Goal: Information Seeking & Learning: Check status

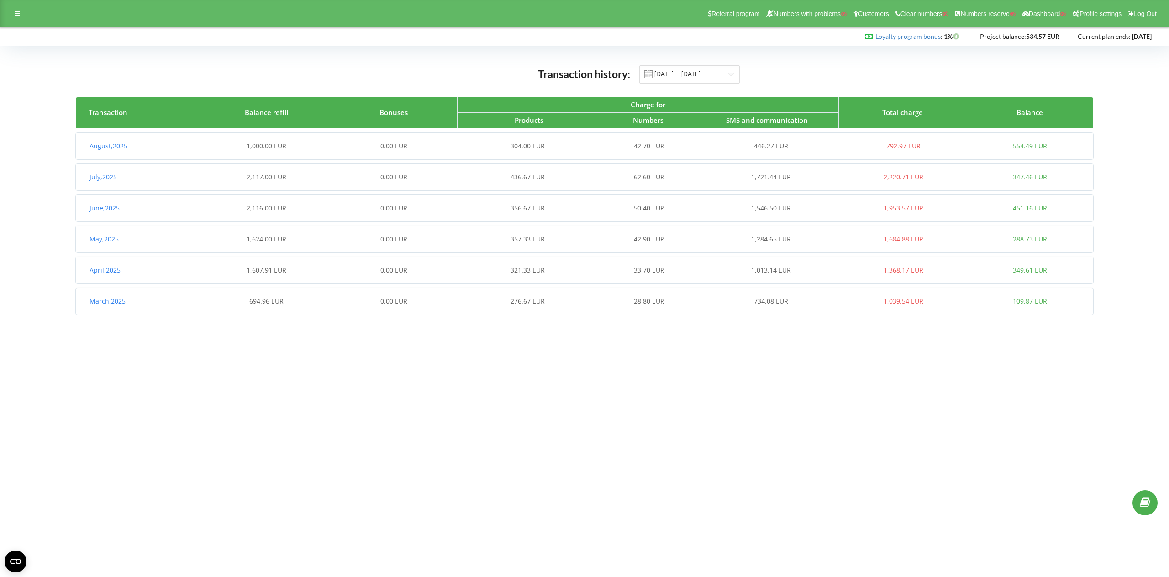
click at [428, 143] on div "0.00 EUR" at bounding box center [393, 146] width 127 height 9
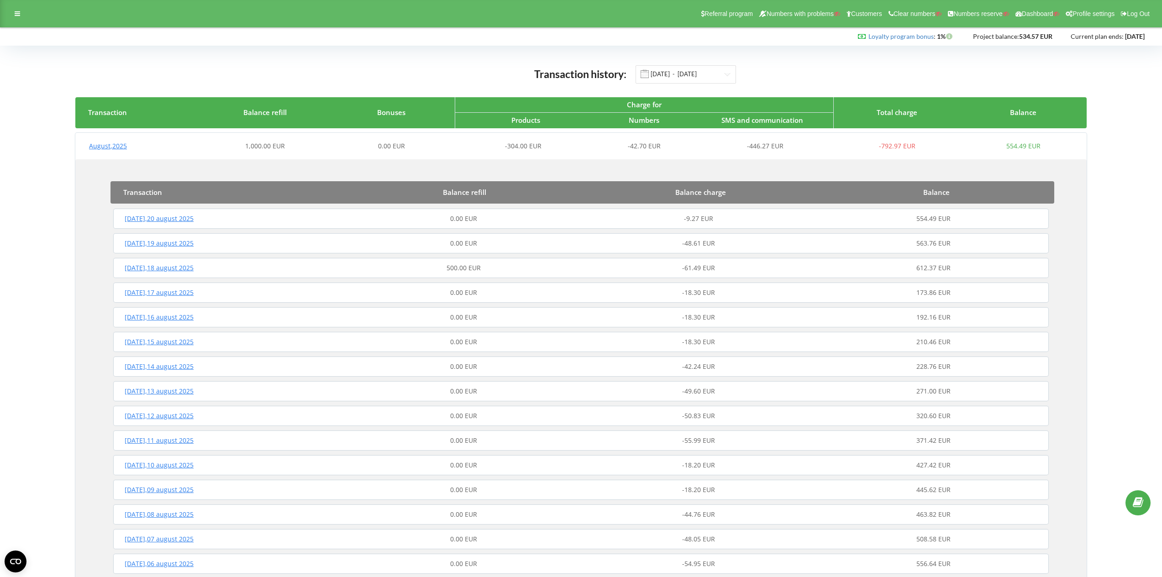
click at [428, 143] on div "0.00 EUR" at bounding box center [391, 146] width 127 height 9
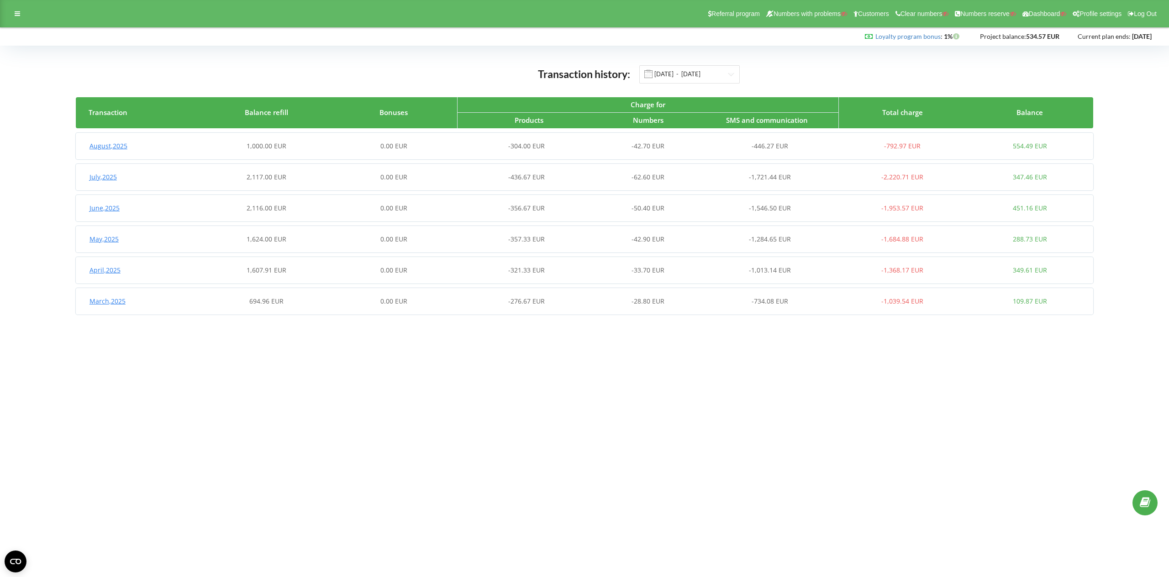
click at [428, 143] on div "0.00 EUR" at bounding box center [393, 146] width 127 height 9
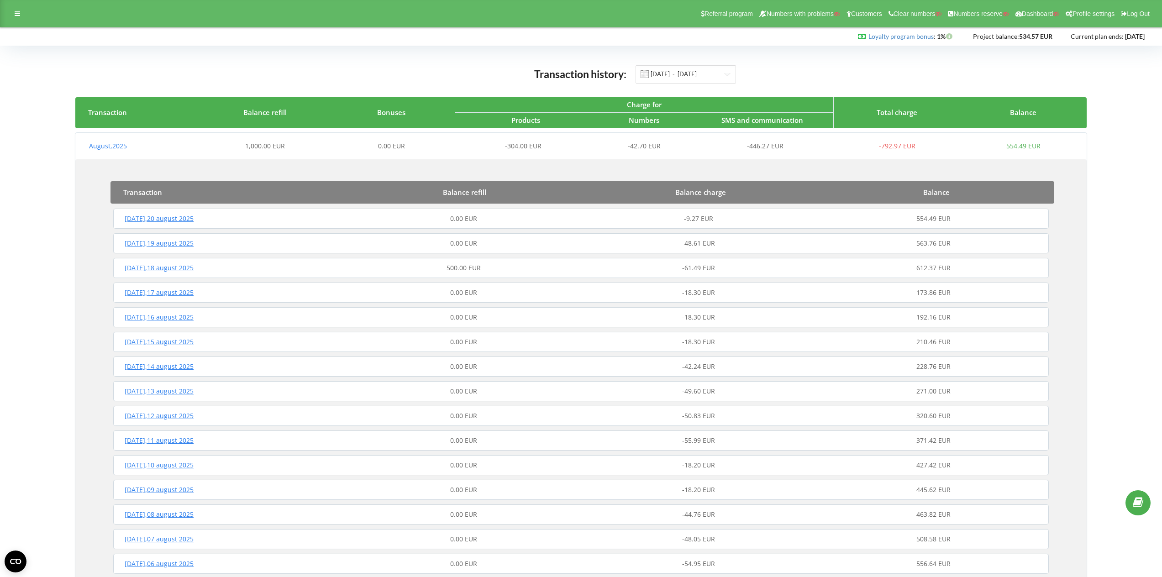
click at [428, 143] on div "0.00 EUR" at bounding box center [391, 146] width 127 height 9
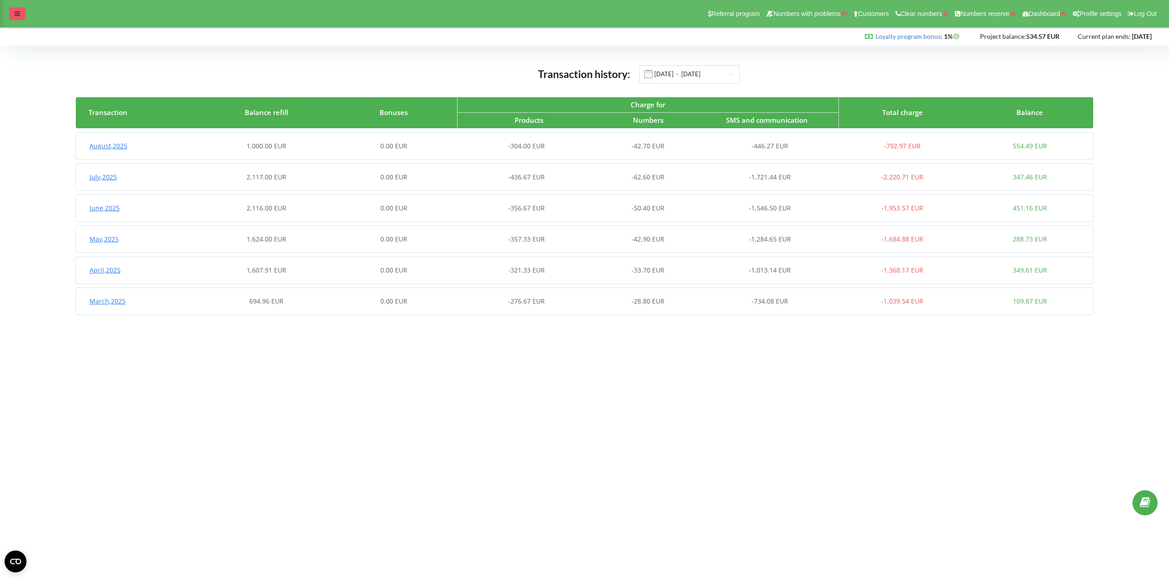
click at [20, 12] on div at bounding box center [17, 13] width 16 height 13
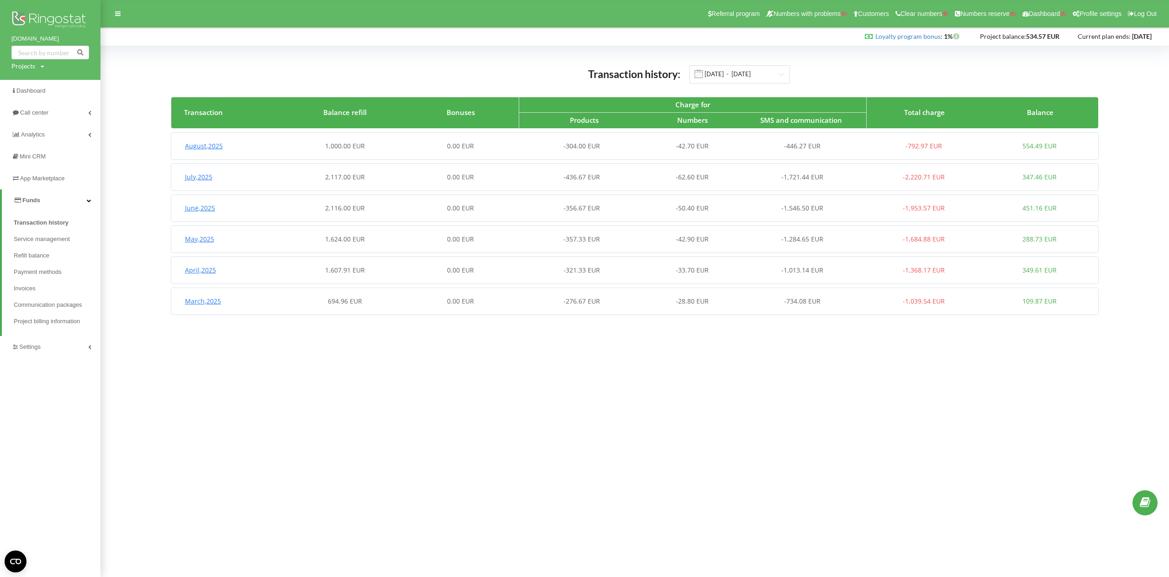
click at [668, 142] on span "-42.70 EUR" at bounding box center [692, 146] width 33 height 9
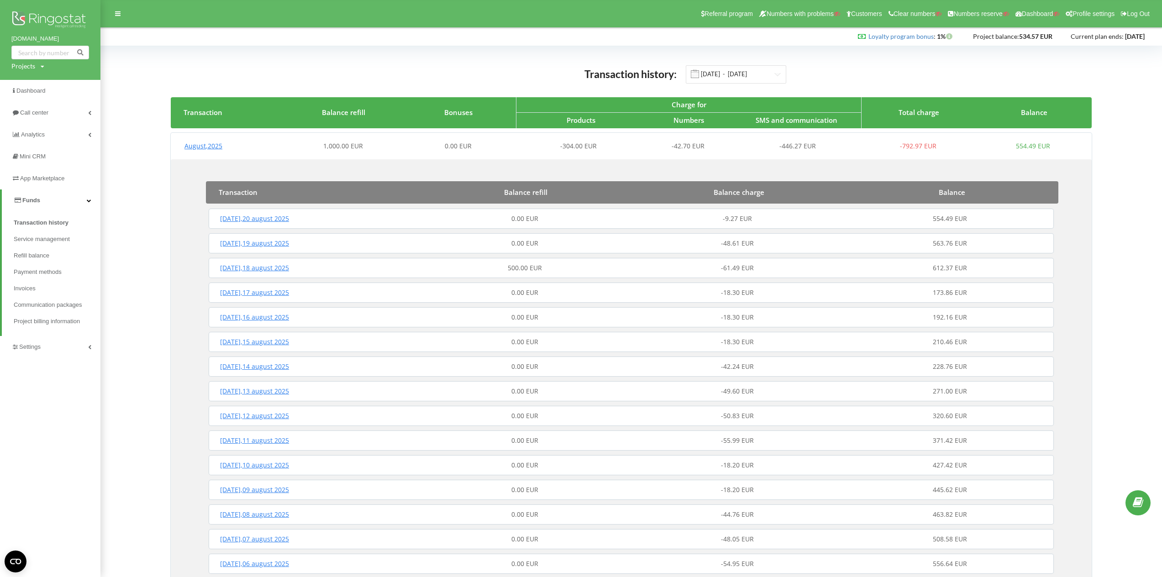
click at [668, 145] on span "-42.70 EUR" at bounding box center [688, 146] width 33 height 9
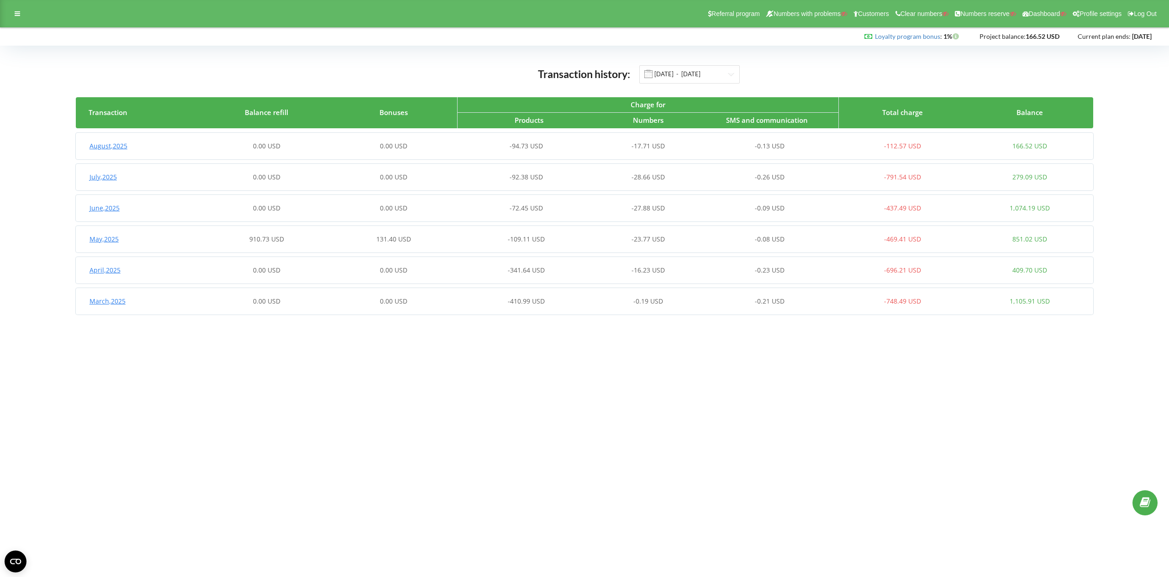
click at [713, 143] on div "-0.13 USD" at bounding box center [775, 146] width 127 height 9
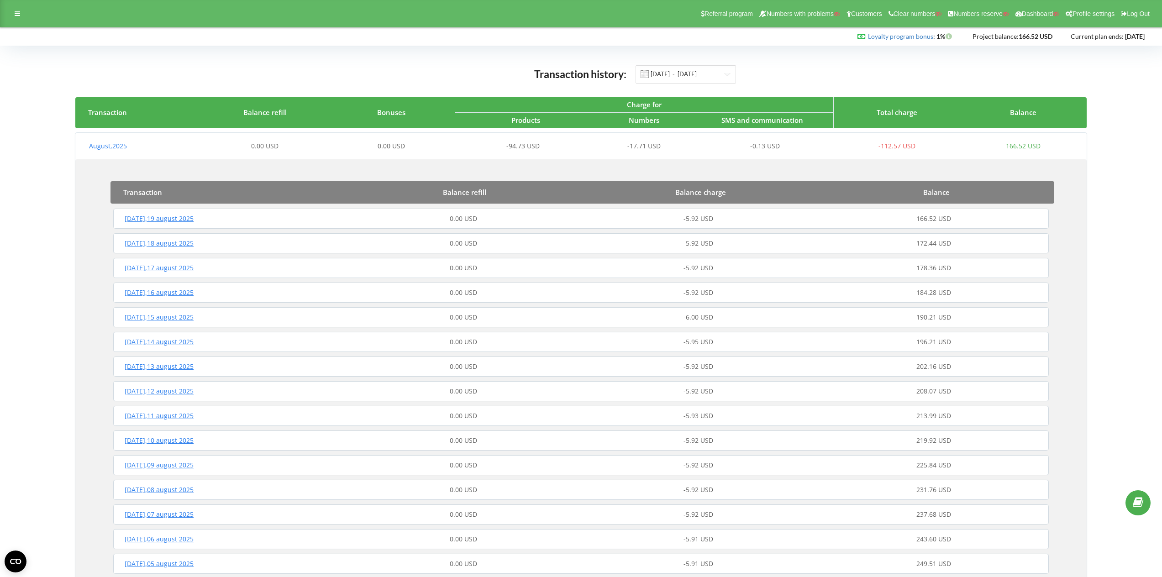
click at [660, 268] on div "-5.92 USD" at bounding box center [698, 268] width 235 height 9
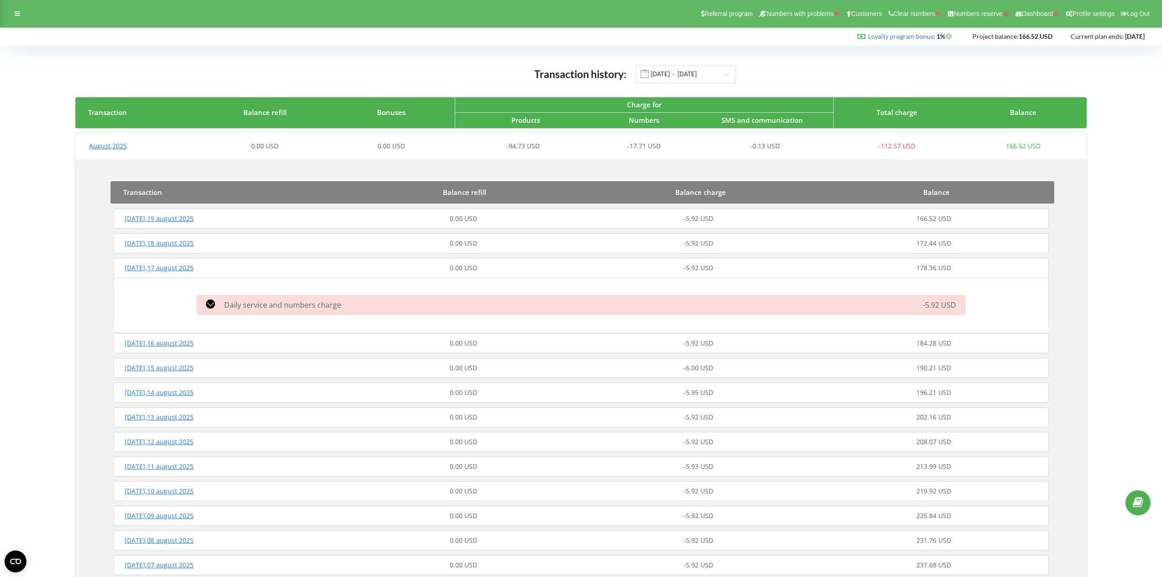
click at [502, 300] on div "Daily service and numbers charge" at bounding box center [459, 305] width 536 height 11
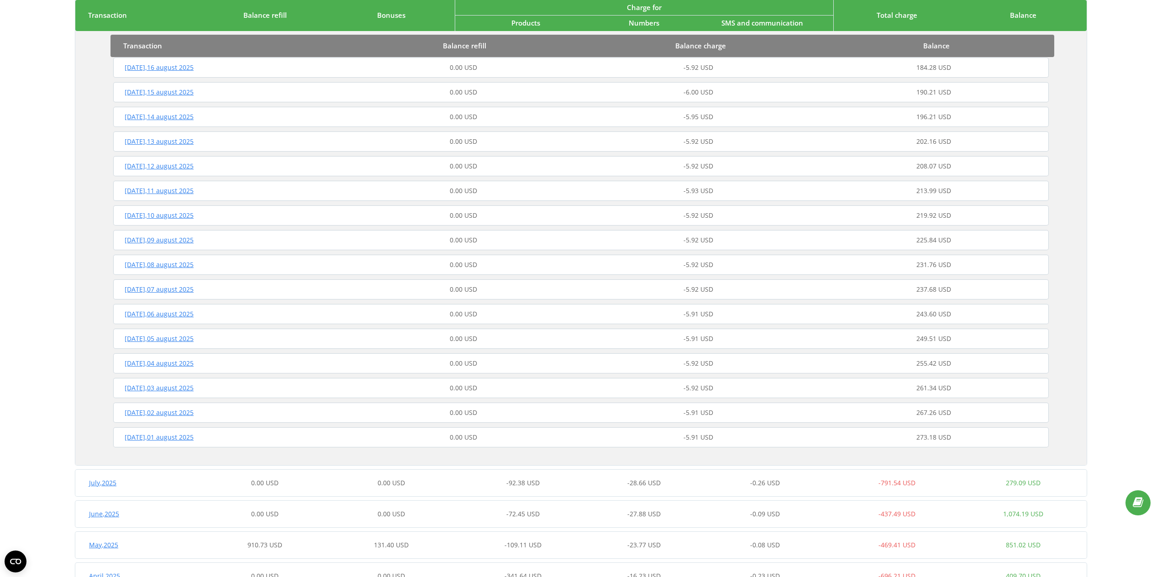
scroll to position [462, 0]
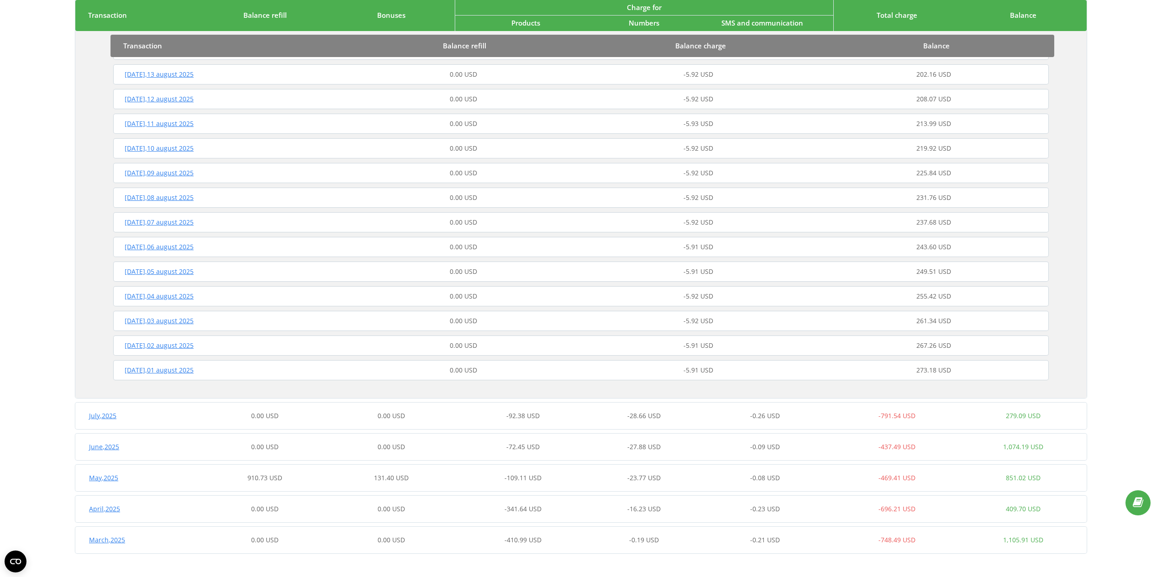
click at [480, 418] on div "-92.38 USD" at bounding box center [518, 416] width 127 height 9
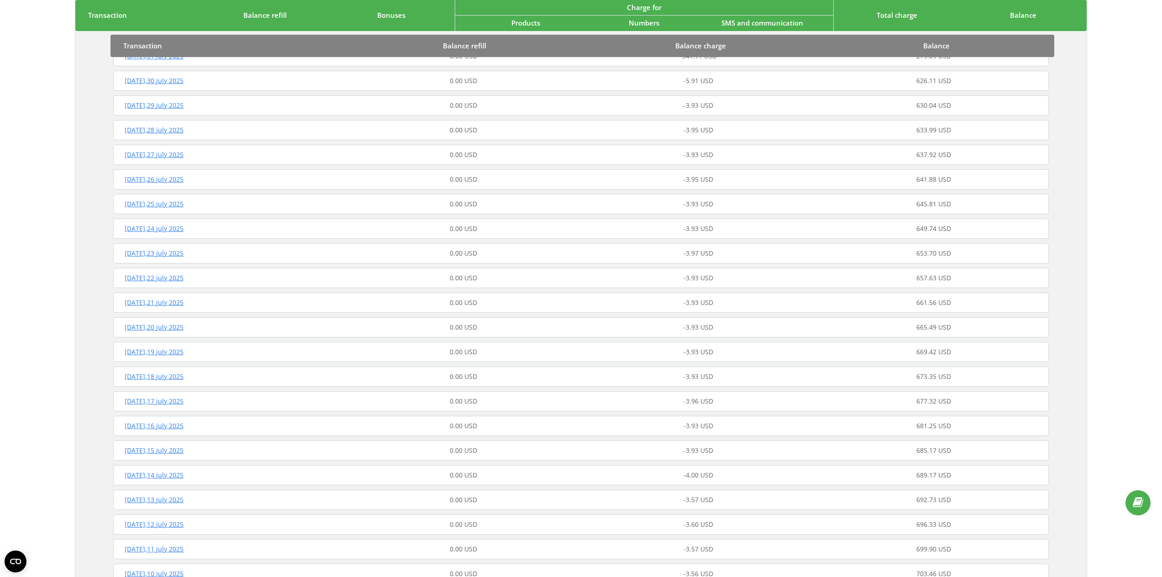
scroll to position [483, 0]
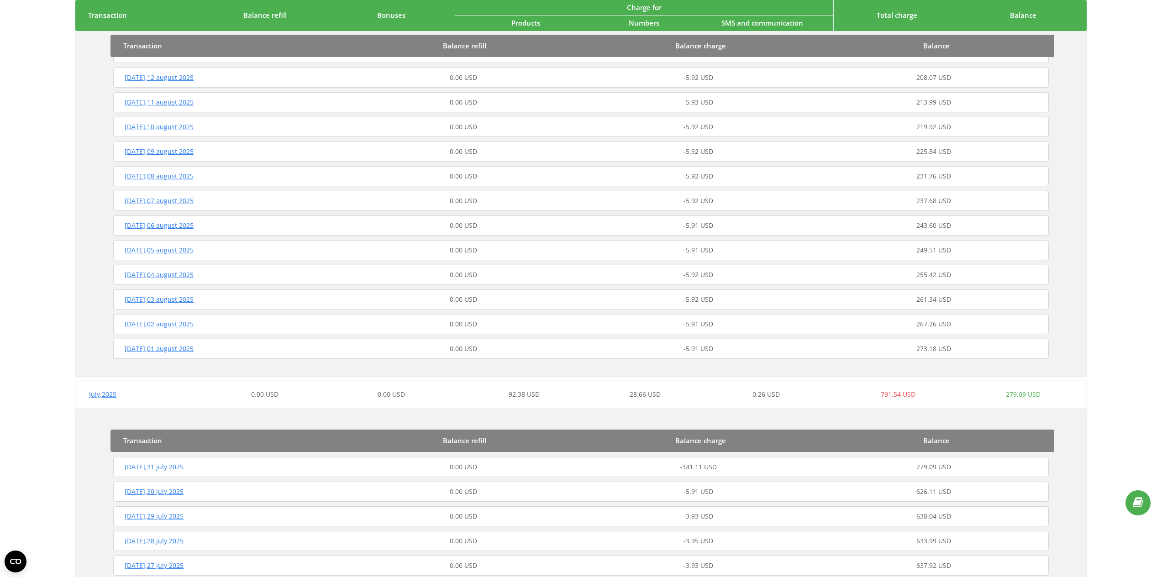
click at [503, 398] on div "-92.38 USD" at bounding box center [518, 394] width 127 height 9
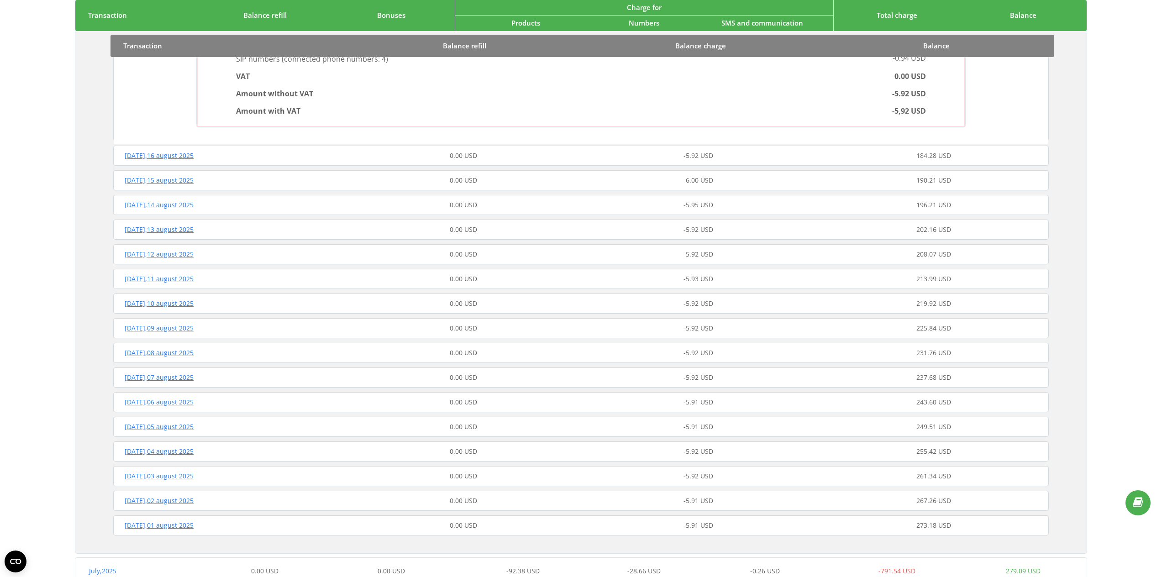
scroll to position [247, 0]
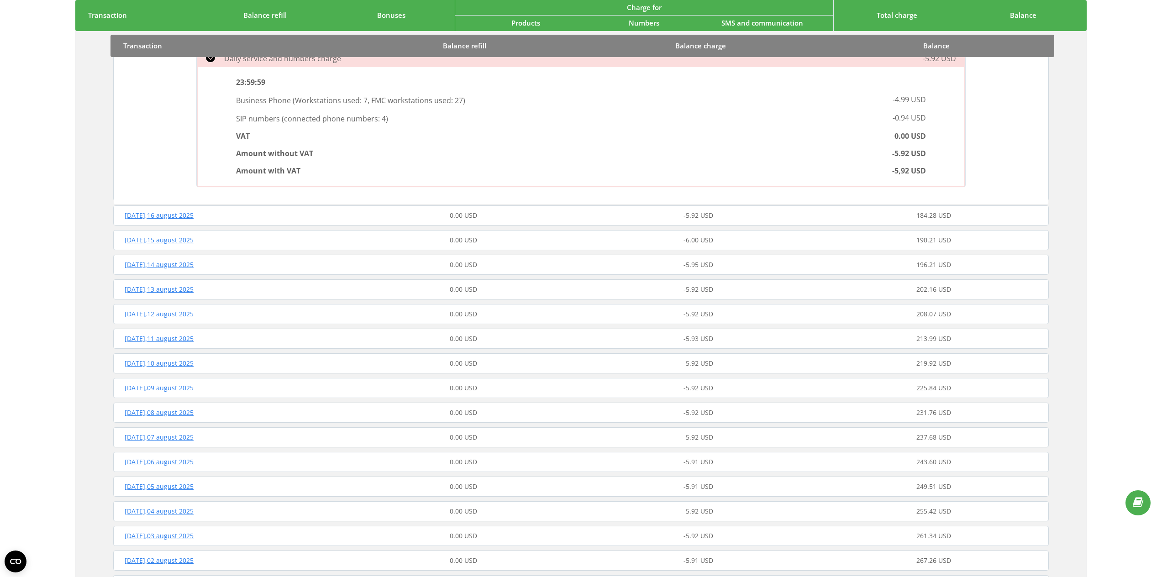
click at [541, 336] on div "0.00 USD" at bounding box center [463, 338] width 235 height 9
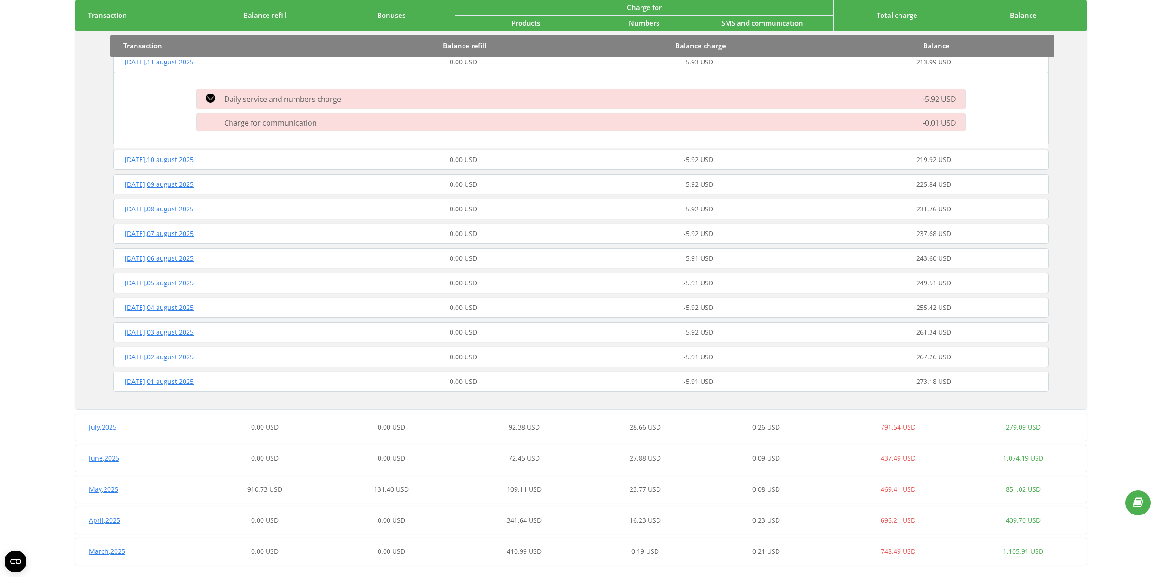
scroll to position [535, 0]
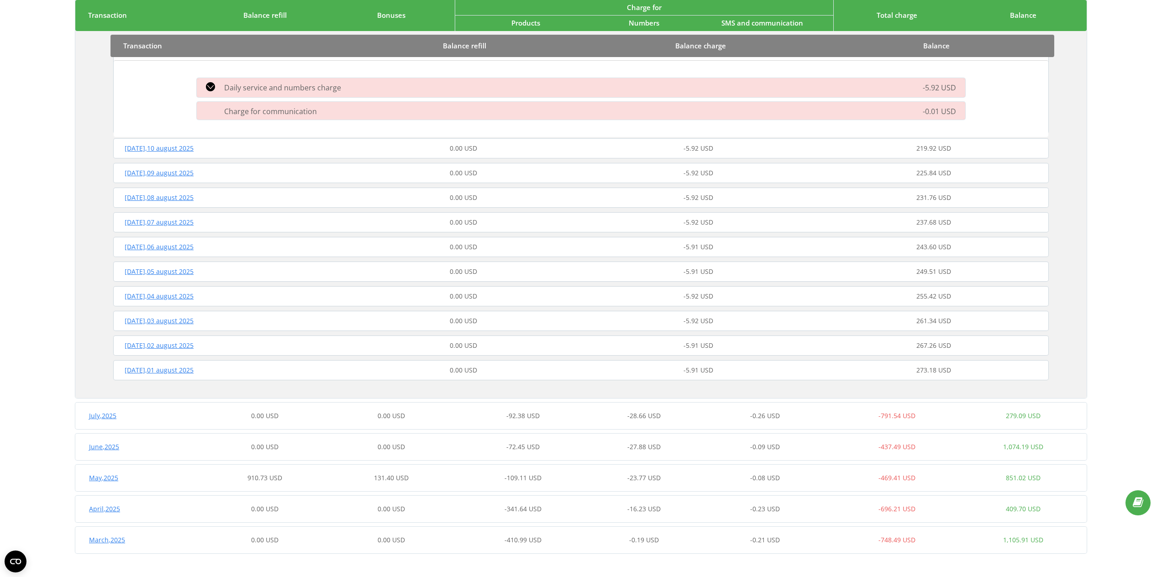
click at [472, 433] on article "August , 2025 0.00 USD 0.00 USD -94.73 USD -17.71 USD -0.13 USD -112.57 USD 166…" at bounding box center [581, 76] width 1012 height 956
click at [469, 423] on div "July , 2025 0.00 USD 0.00 USD -92.38 USD -28.66 USD -0.26 USD -791.54 USD 279.0…" at bounding box center [581, 416] width 1012 height 22
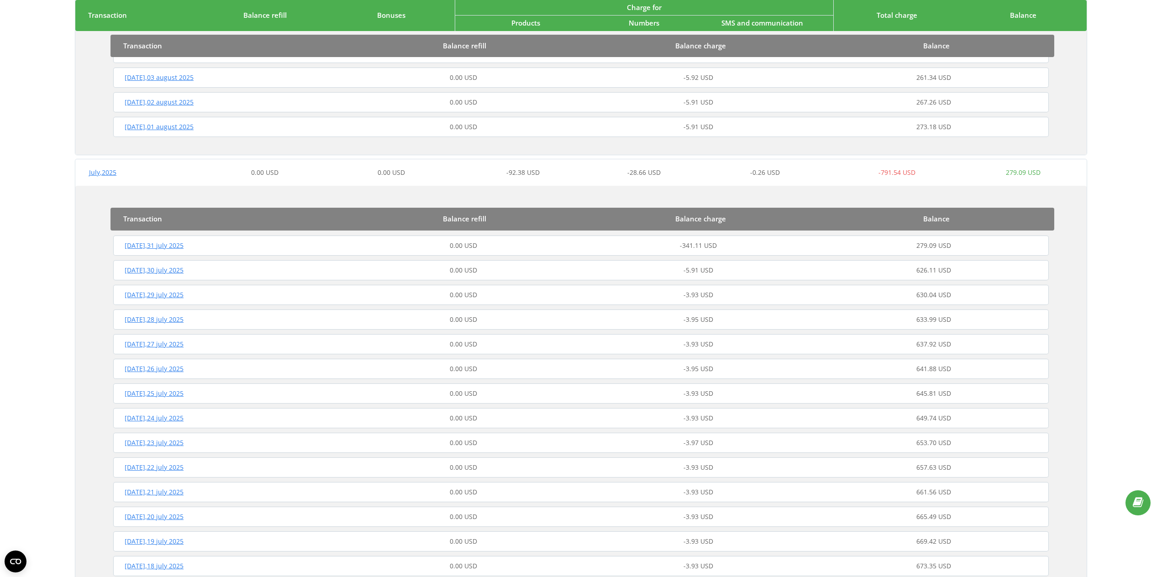
click at [475, 434] on div "Wednesday , 23 july 2025 0.00 USD -3.97 USD 653.70 USD" at bounding box center [581, 443] width 940 height 22
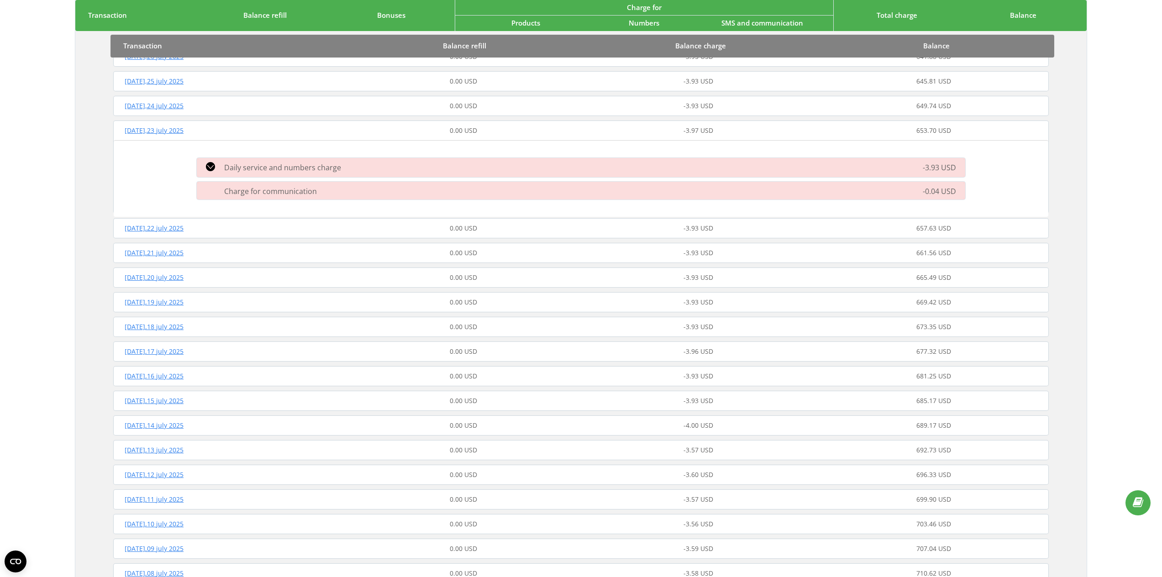
click at [498, 423] on div "0.00 USD" at bounding box center [463, 425] width 235 height 9
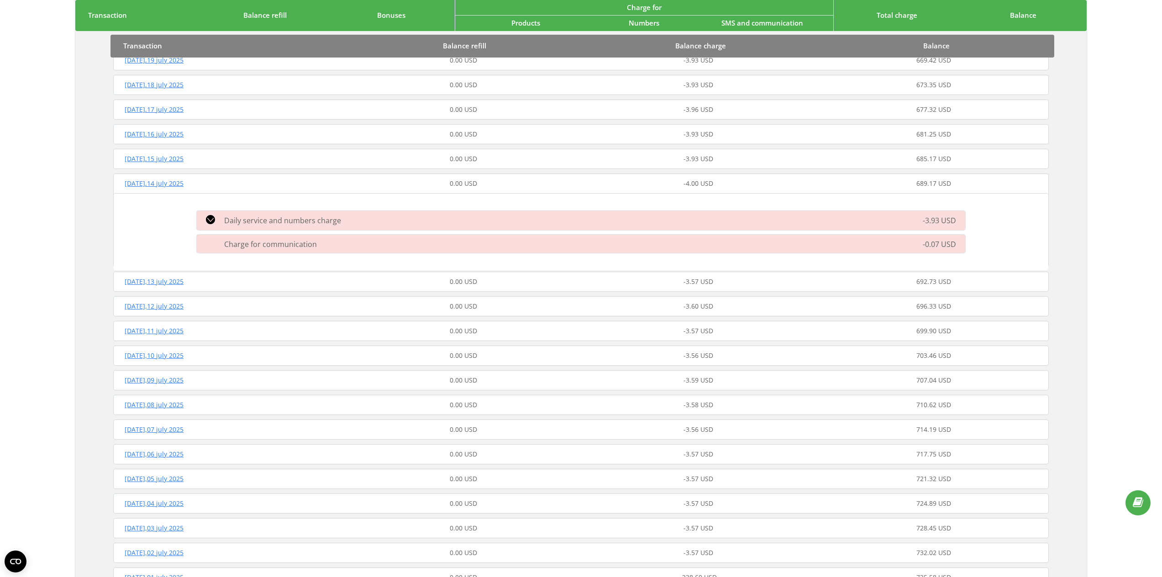
scroll to position [1432, 0]
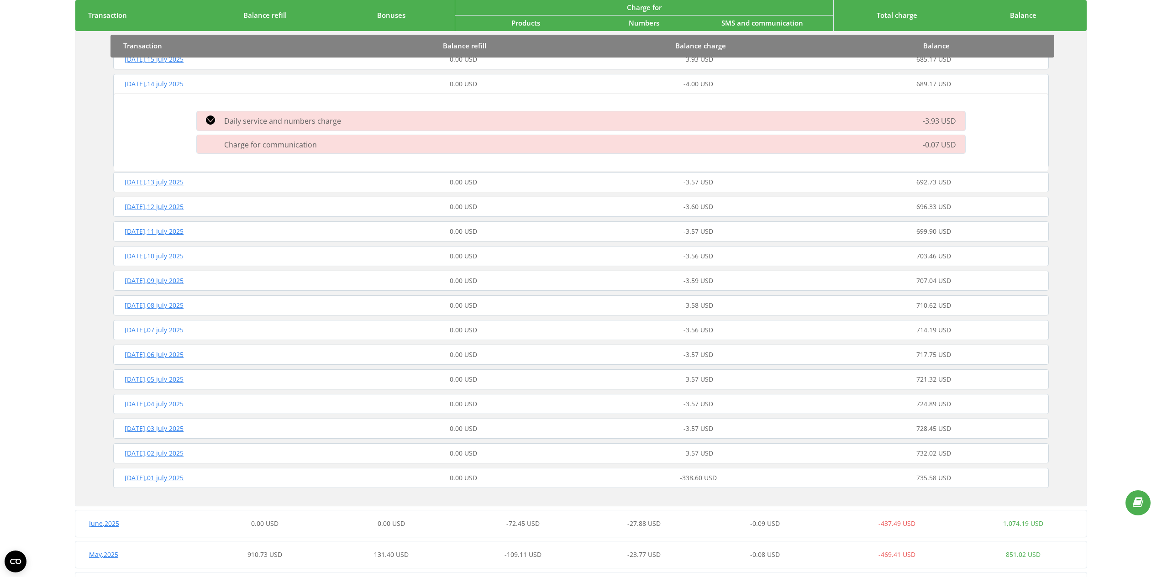
click at [503, 446] on div "Wednesday , 02 july 2025 0.00 USD -3.57 USD 732.02 USD" at bounding box center [581, 454] width 940 height 22
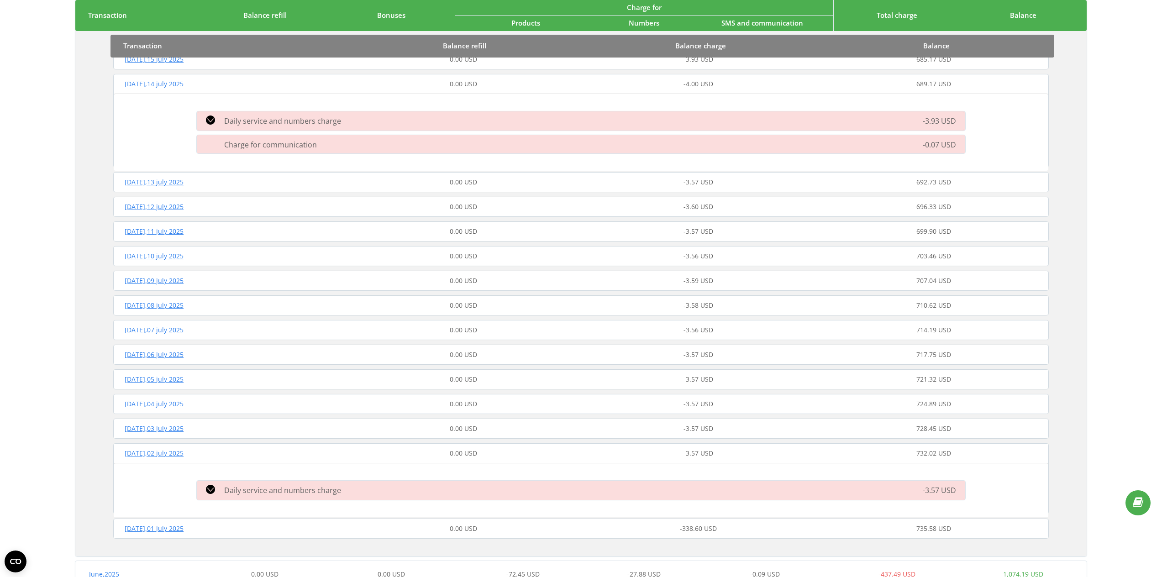
click at [497, 475] on div "Daily service and numbers charge -3.57 USD 23:59:59 Business Phone ( Workstatio…" at bounding box center [581, 490] width 935 height 54
click at [494, 490] on div "Daily service and numbers charge" at bounding box center [459, 490] width 536 height 11
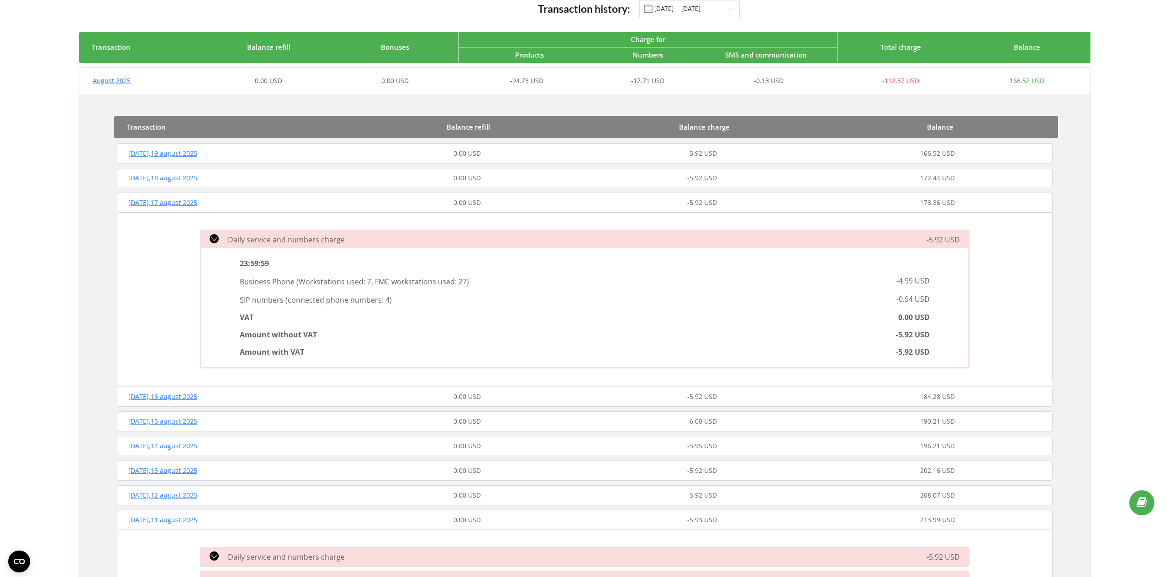
scroll to position [0, 0]
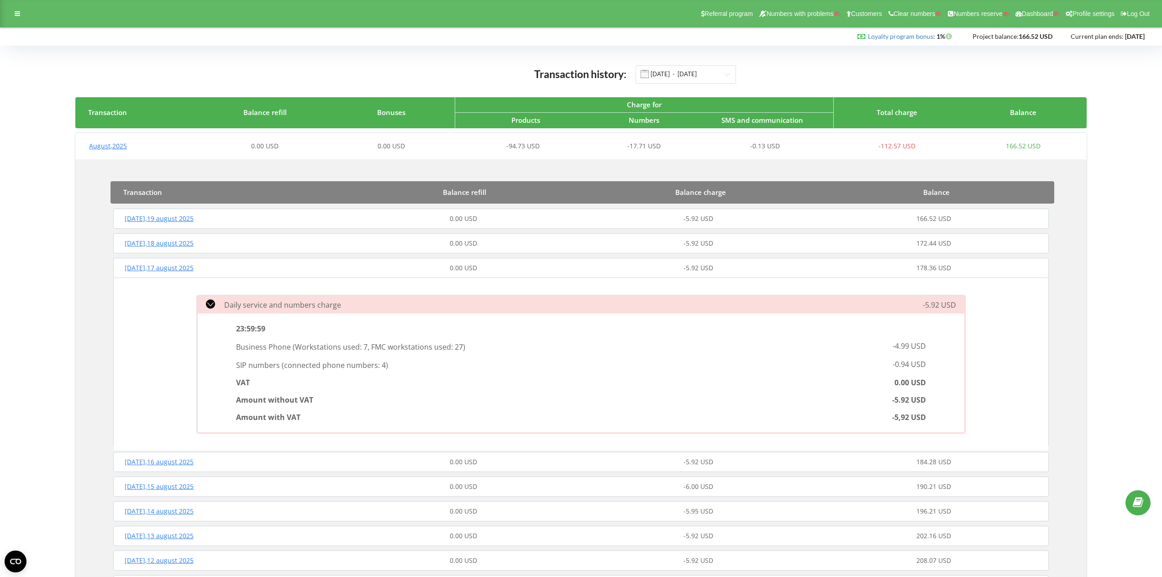
click at [340, 139] on div "August , 2025 0.00 USD 0.00 USD -94.73 USD -17.71 USD -0.13 USD -112.57 USD 166…" at bounding box center [581, 146] width 1012 height 22
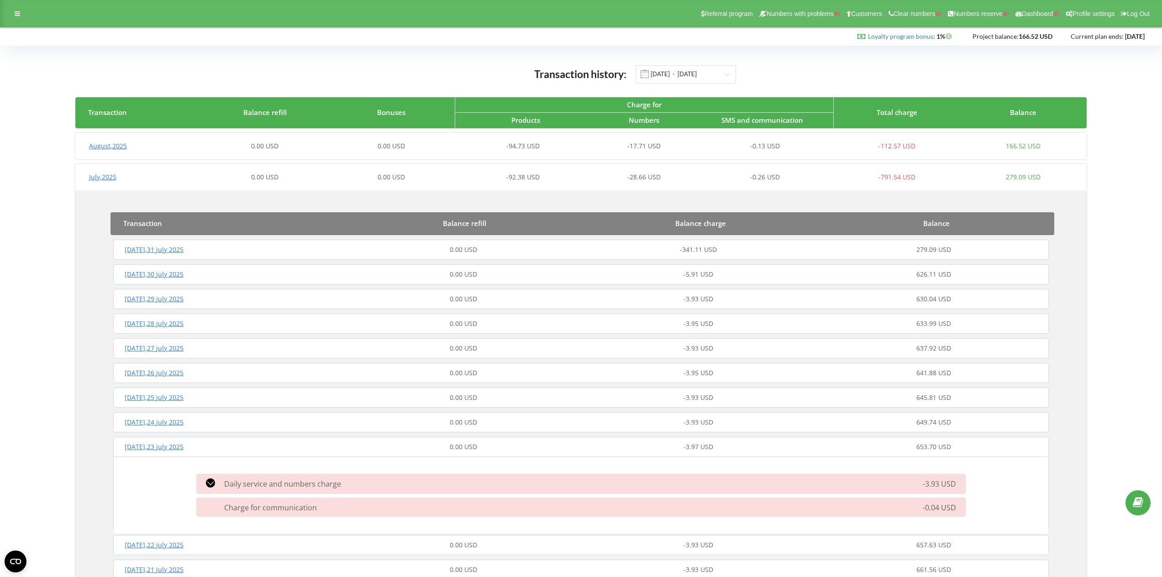
click at [331, 180] on div "0.00 USD" at bounding box center [391, 177] width 127 height 9
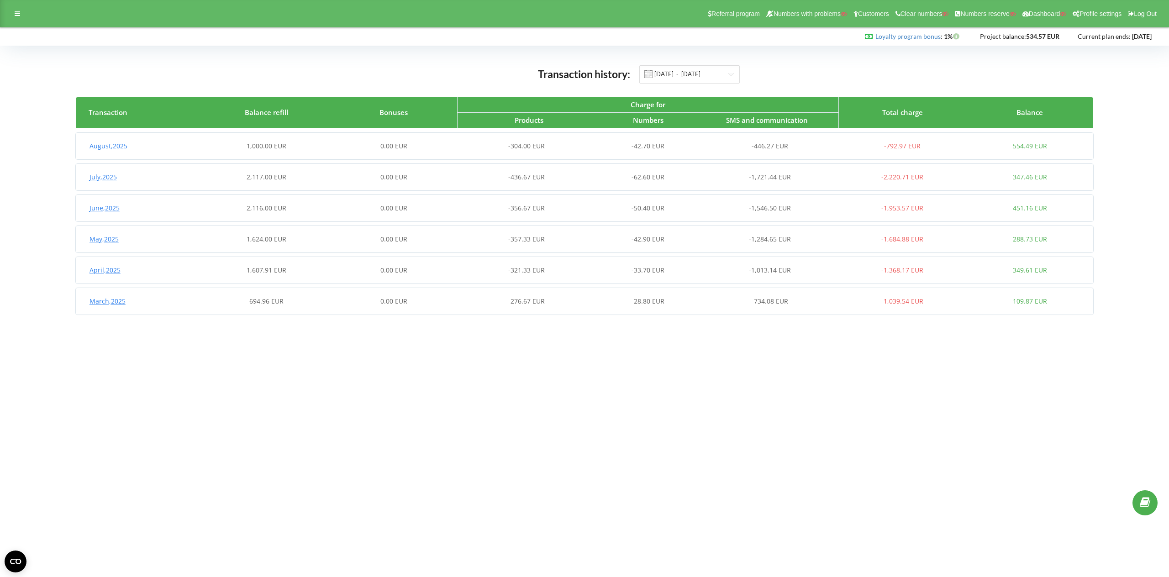
click at [524, 148] on span "-304.00 EUR" at bounding box center [526, 146] width 37 height 9
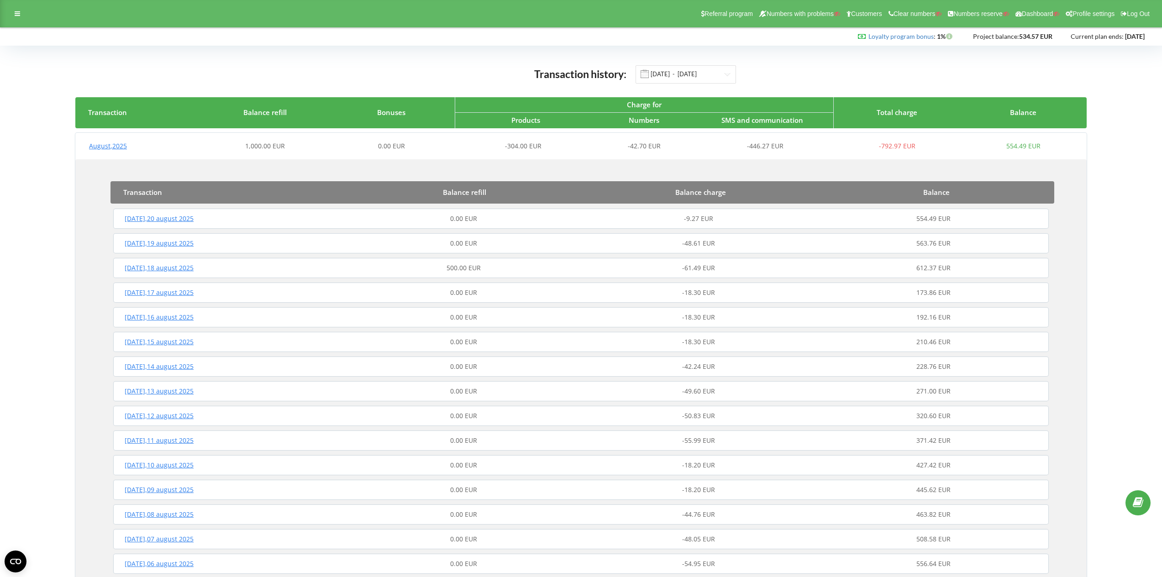
click at [398, 249] on div "Tuesday , 19 august 2025 0.00 EUR -48.61 EUR 563.76 EUR" at bounding box center [581, 243] width 940 height 22
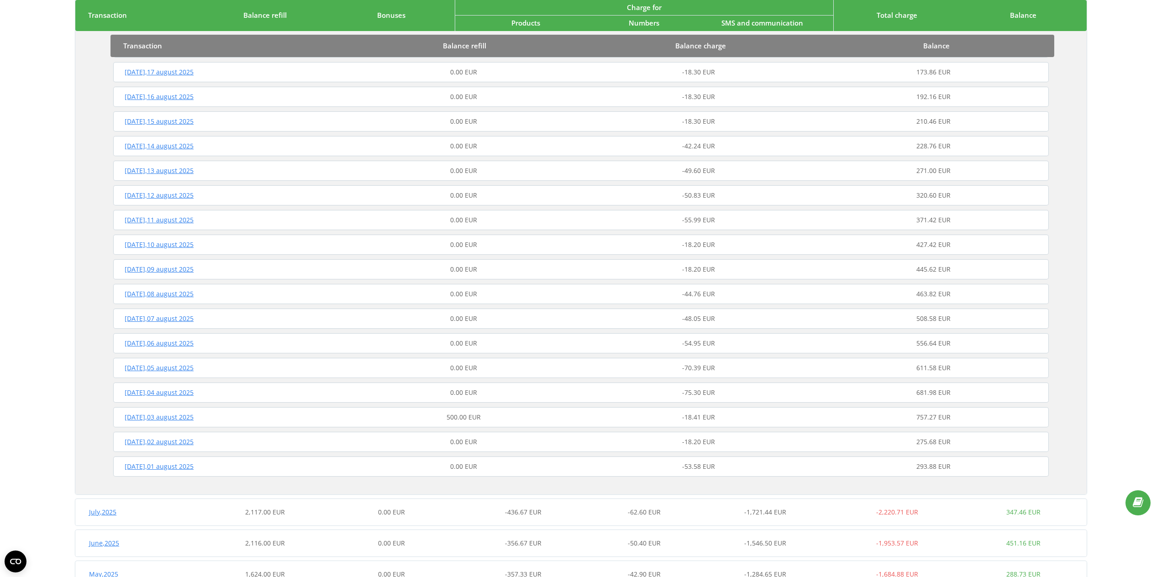
scroll to position [414, 0]
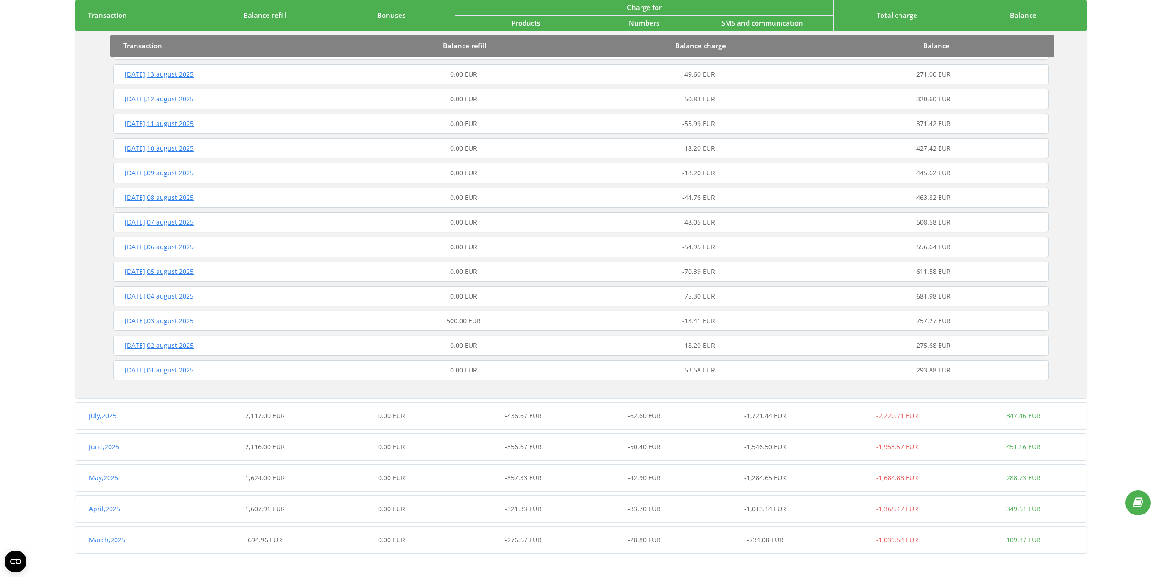
click at [268, 356] on div "Saturday , 02 august 2025 0.00 EUR -18.20 EUR 275.68 EUR" at bounding box center [581, 346] width 940 height 22
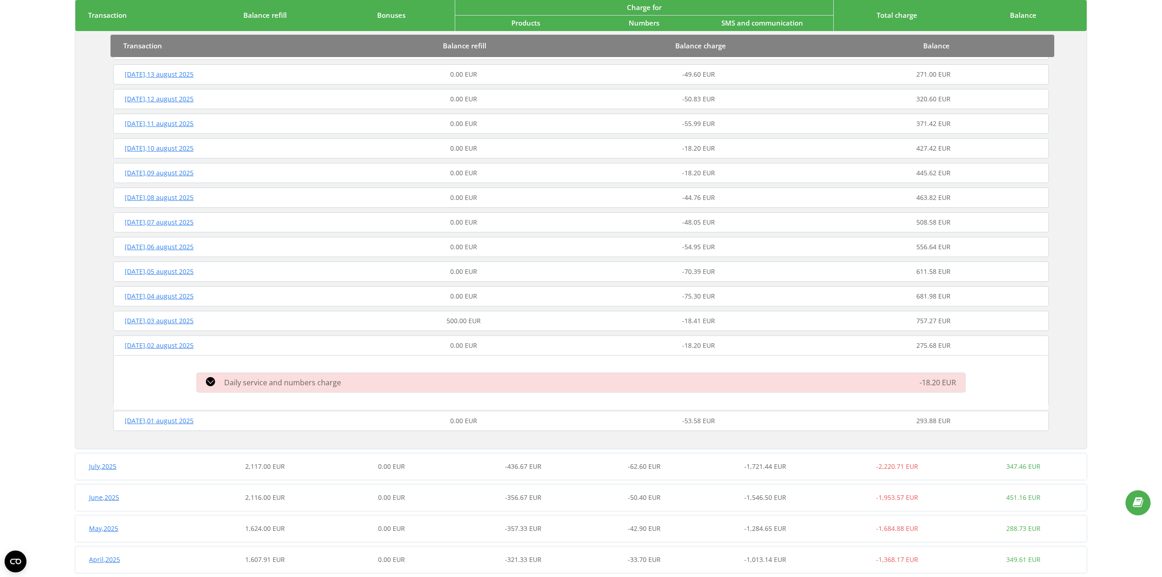
click at [250, 389] on div "Daily service and numbers charge -18.20 EUR" at bounding box center [581, 383] width 780 height 24
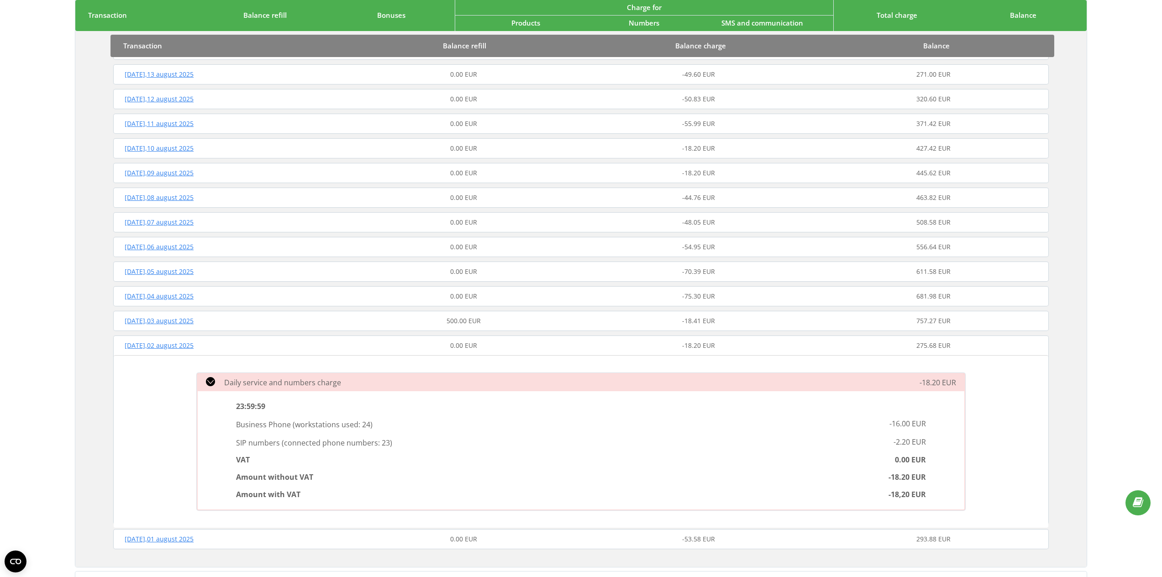
click at [251, 386] on span "Daily service and numbers charge" at bounding box center [282, 383] width 117 height 10
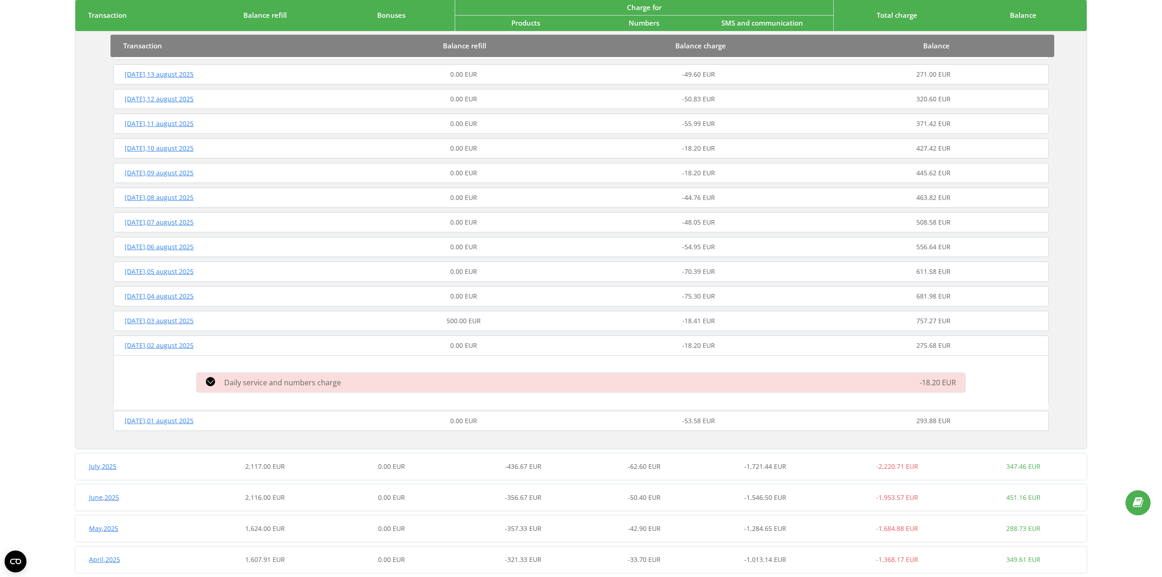
scroll to position [465, 0]
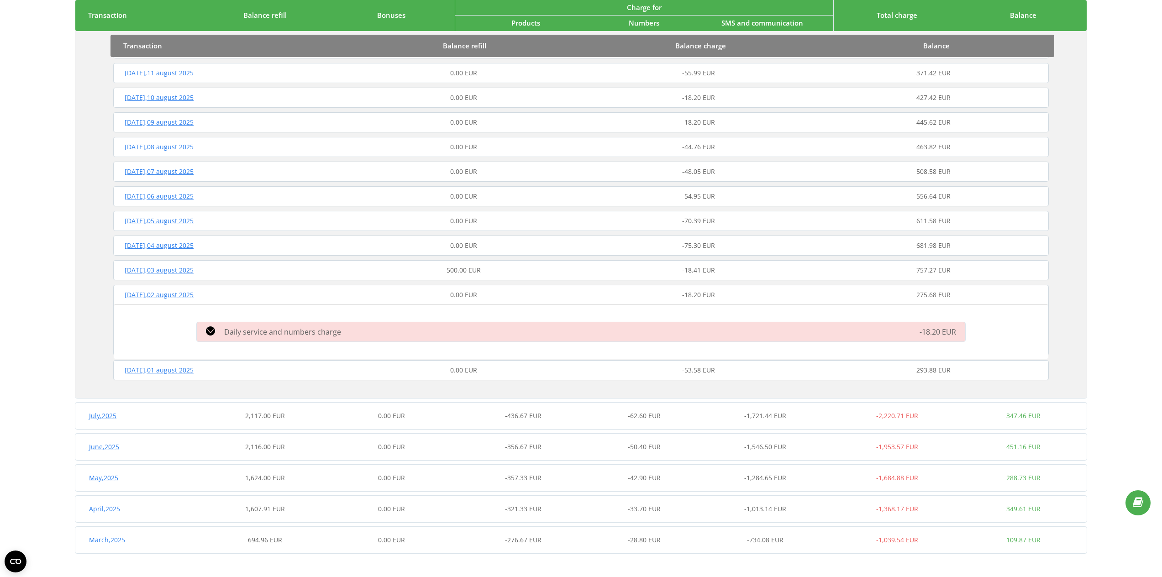
click at [227, 272] on div "Sunday , 03 august 2025" at bounding box center [228, 270] width 235 height 9
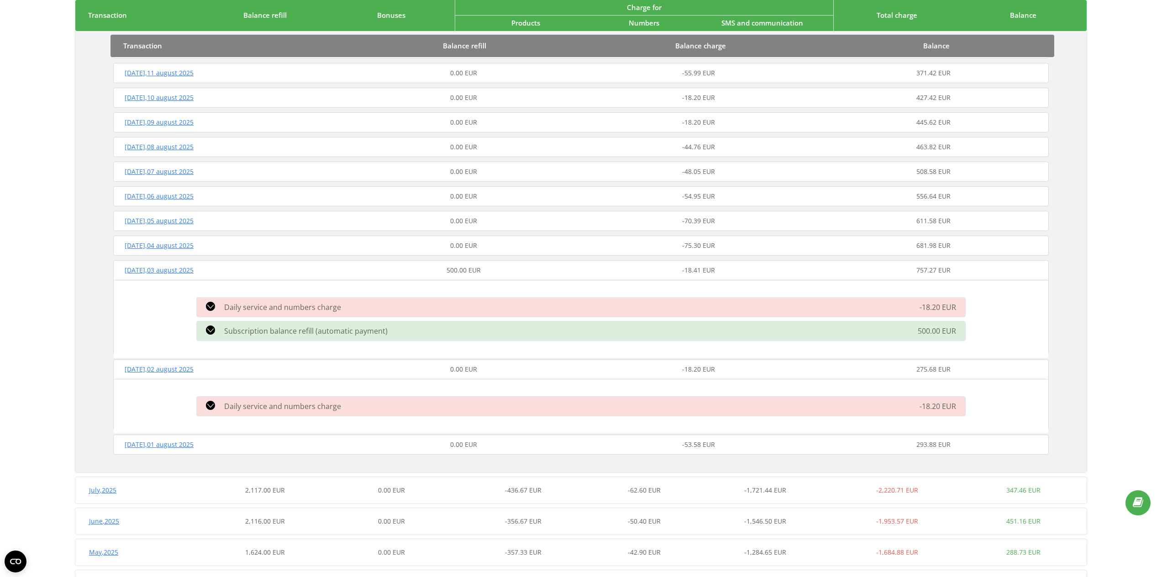
click at [226, 250] on div "Monday , 04 august 2025" at bounding box center [228, 245] width 235 height 9
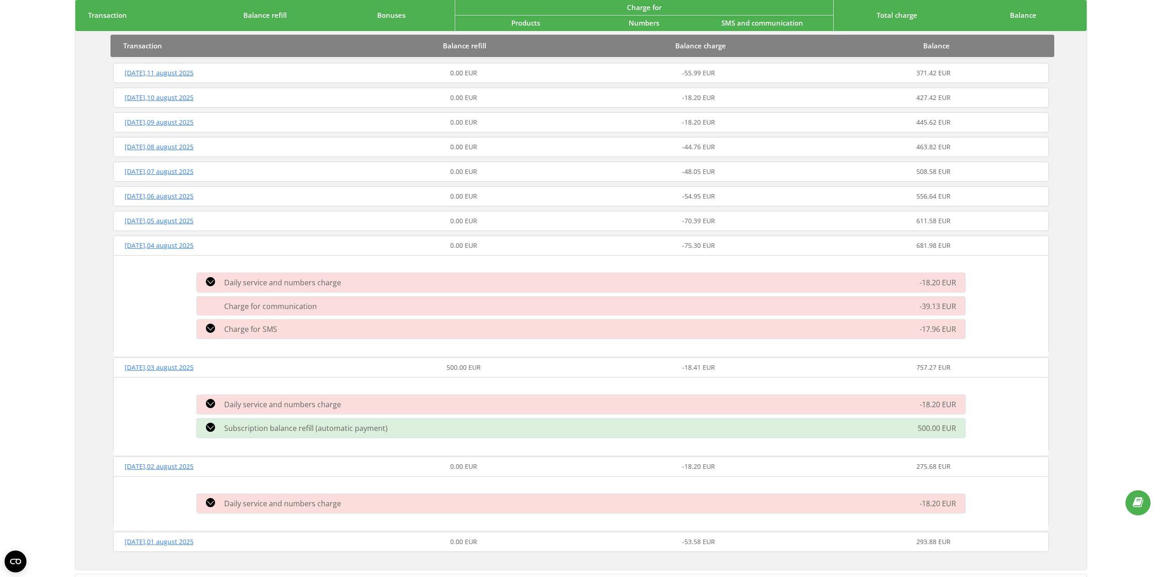
scroll to position [637, 0]
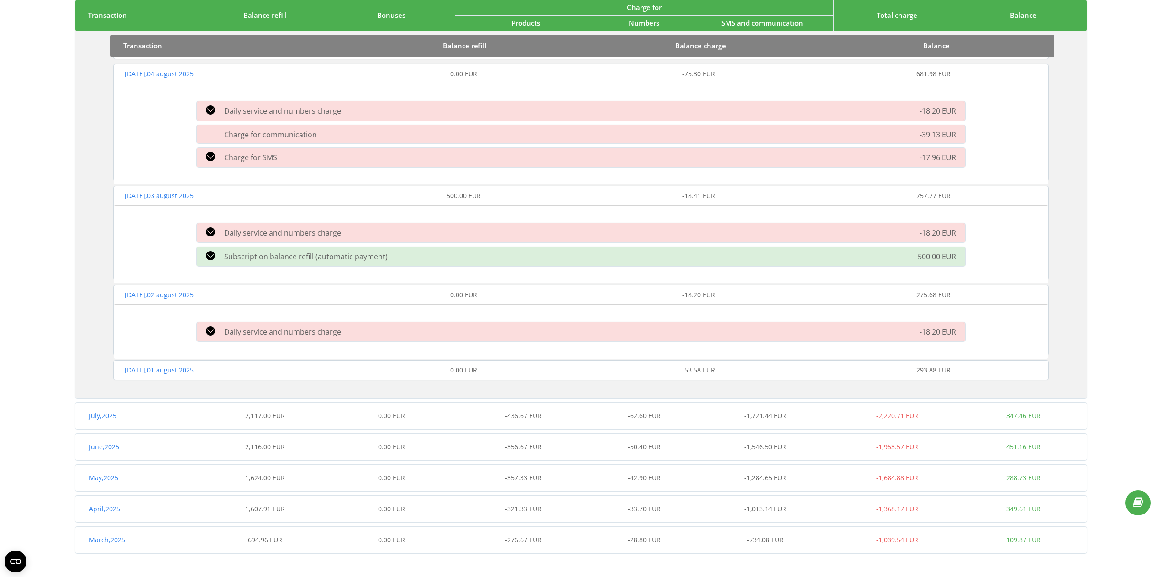
click at [261, 426] on div "July , 2025 2,117.00 EUR 0.00 EUR -436.67 EUR -62.60 EUR -1,721.44 EUR -2,220.7…" at bounding box center [581, 416] width 1012 height 22
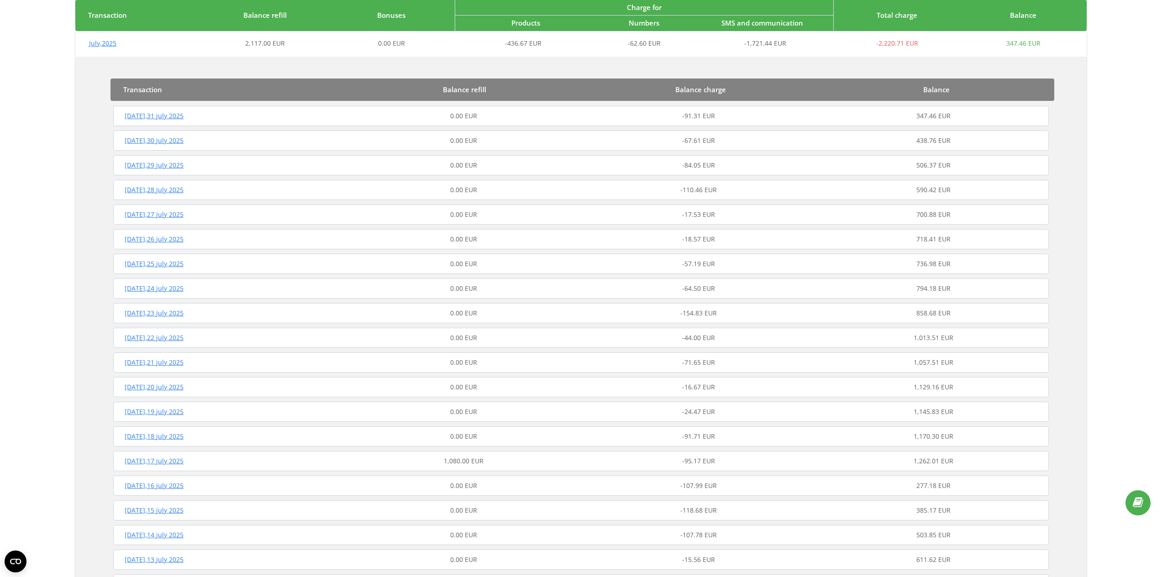
scroll to position [1246, 0]
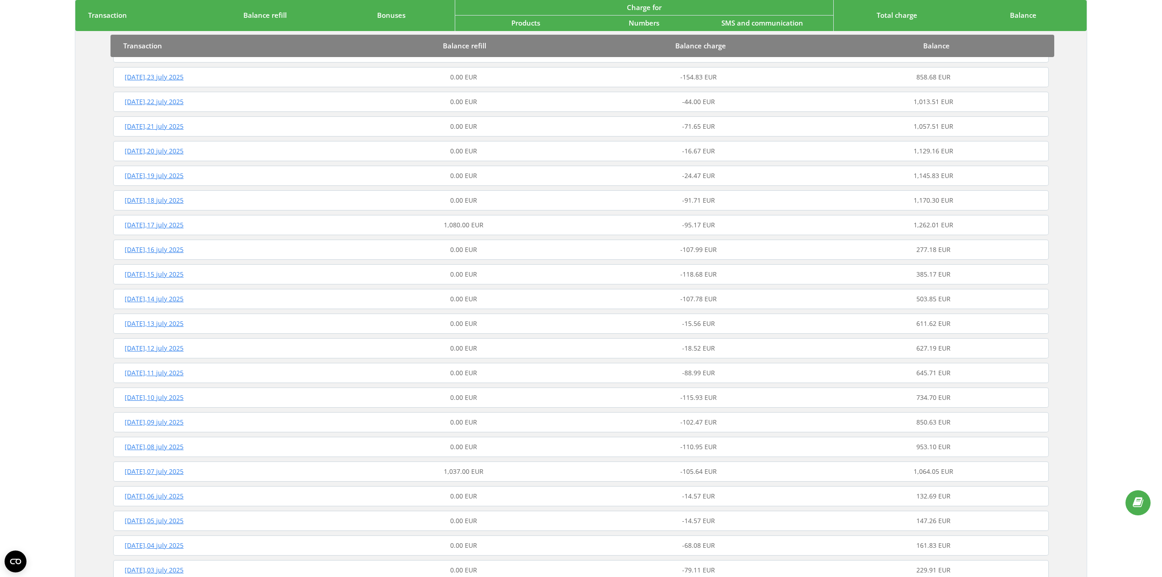
click at [324, 437] on div "Tuesday , 08 july 2025 0.00 EUR -110.95 EUR 953.10 EUR" at bounding box center [581, 447] width 940 height 22
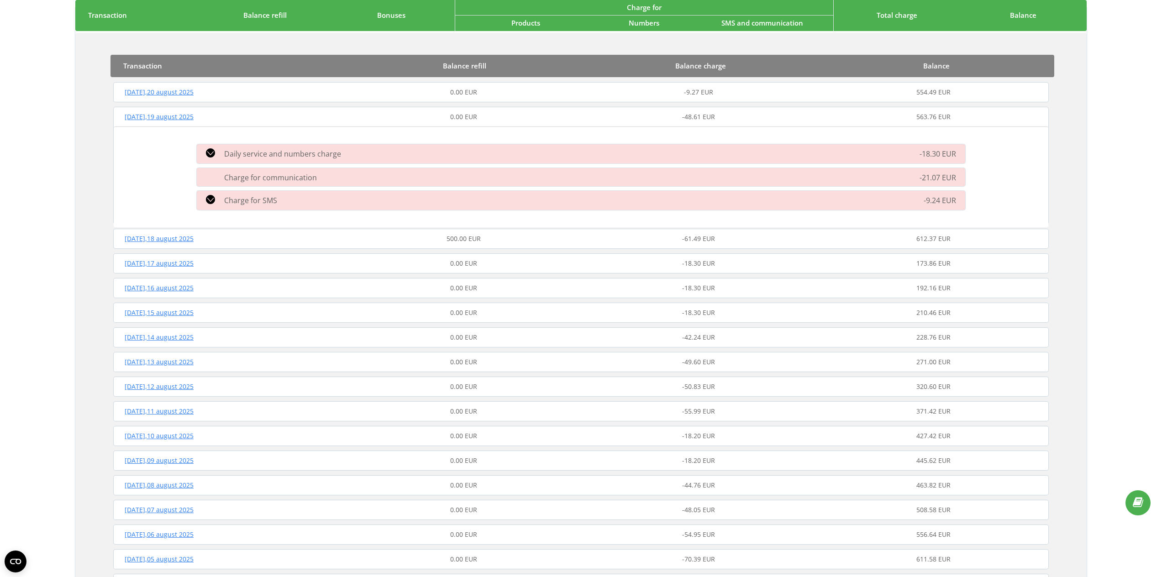
scroll to position [0, 0]
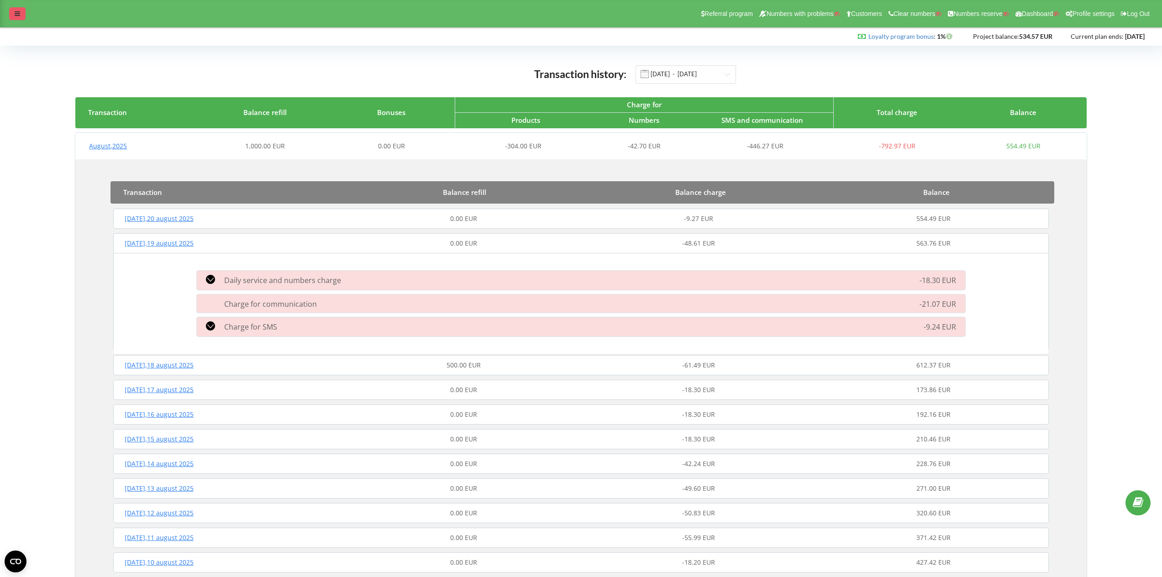
click at [23, 15] on div at bounding box center [17, 13] width 16 height 13
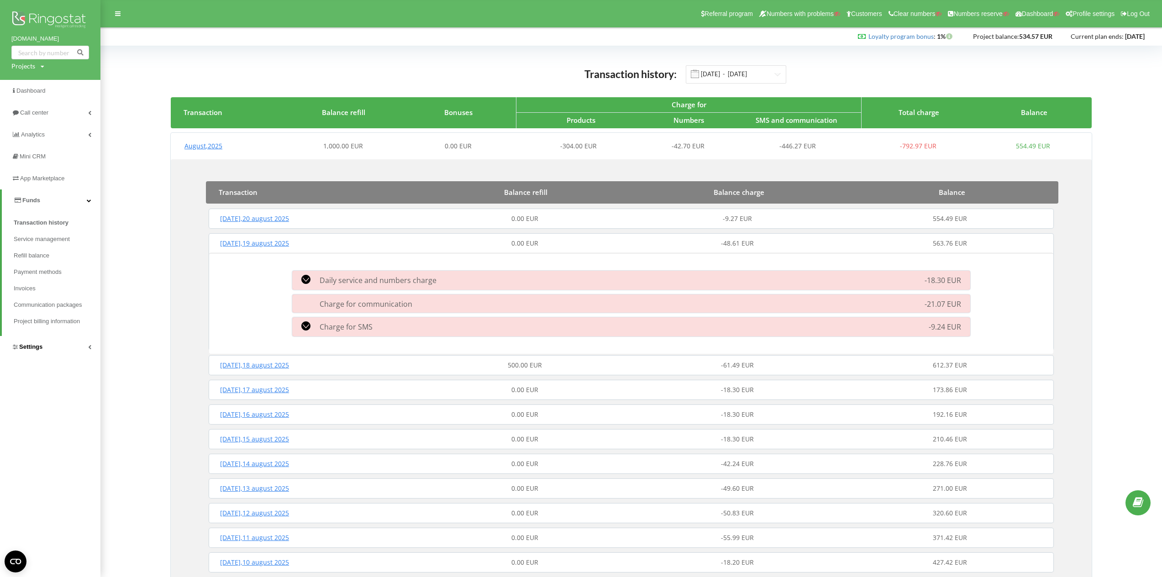
click at [64, 343] on link "Settings" at bounding box center [50, 347] width 100 height 22
click at [63, 252] on link "General settings" at bounding box center [57, 246] width 87 height 19
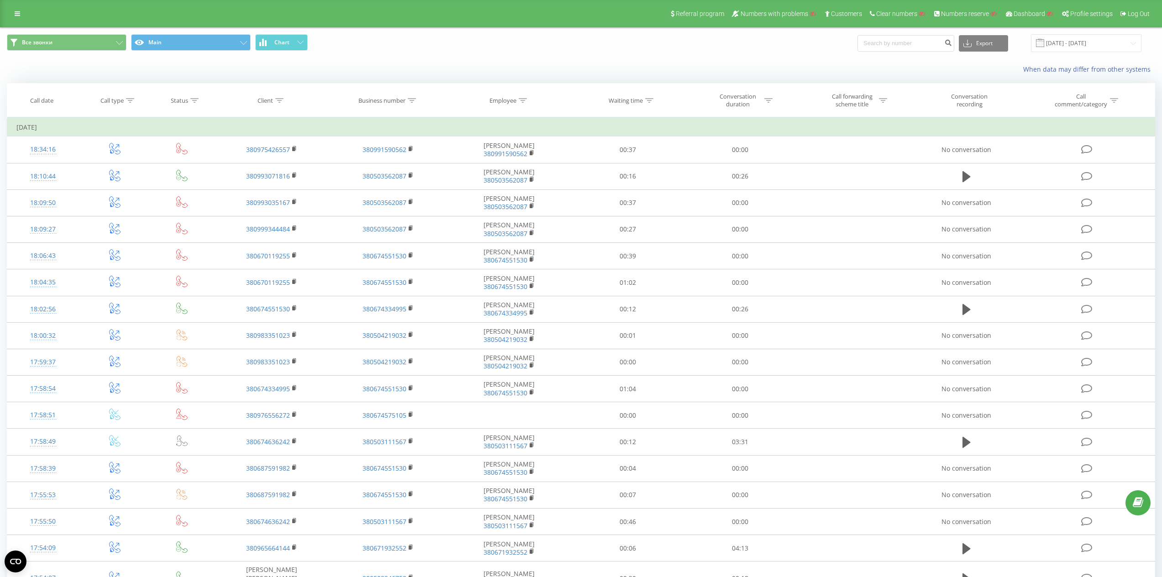
click at [280, 51] on span "Все звонки Main Chart" at bounding box center [291, 43] width 568 height 18
click at [282, 45] on span "Chart" at bounding box center [282, 42] width 15 height 6
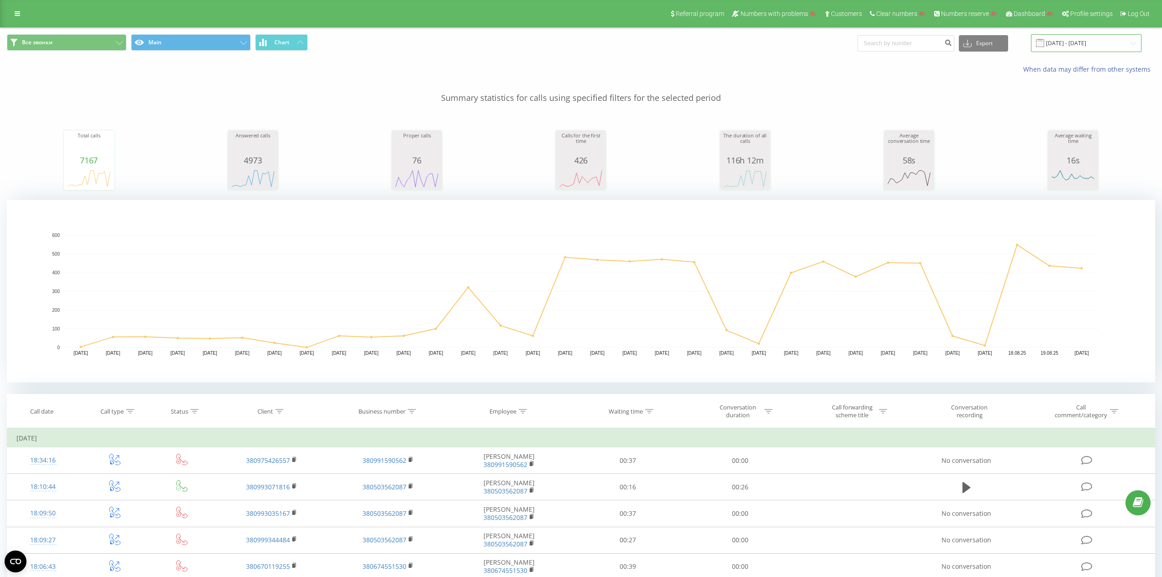
click at [1101, 41] on input "[DATE] - [DATE]" at bounding box center [1086, 43] width 111 height 18
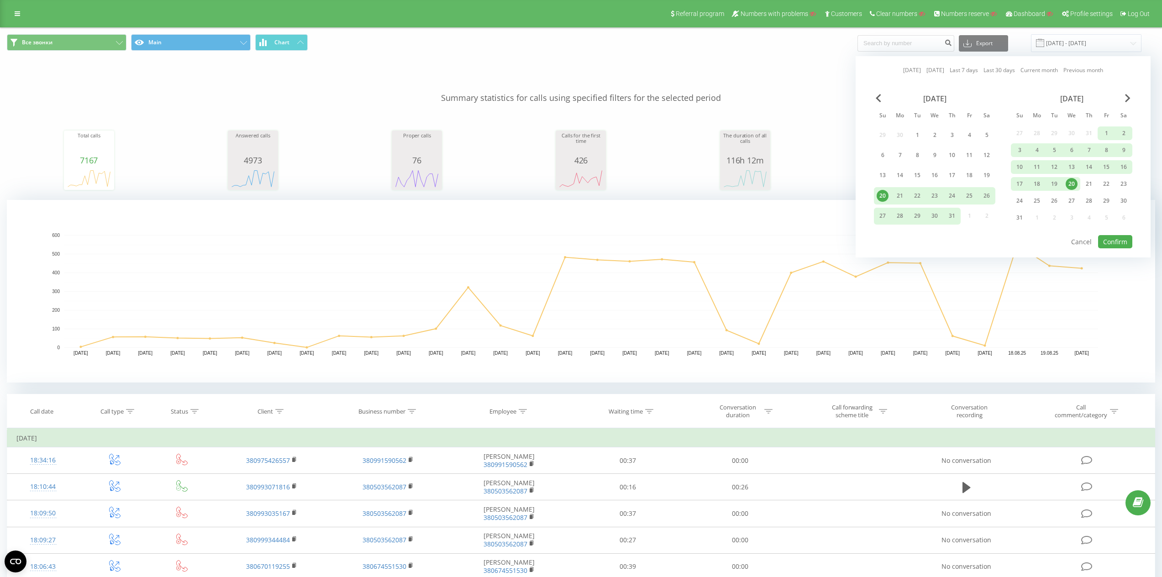
click at [1068, 180] on div "20" at bounding box center [1072, 184] width 12 height 12
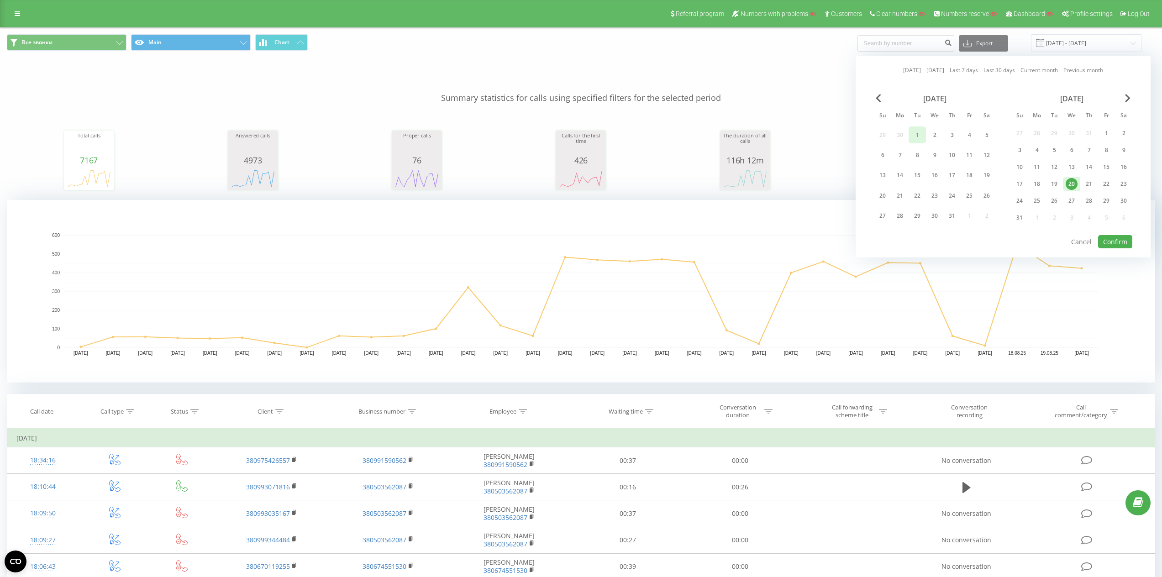
click at [917, 133] on div "1" at bounding box center [918, 135] width 12 height 12
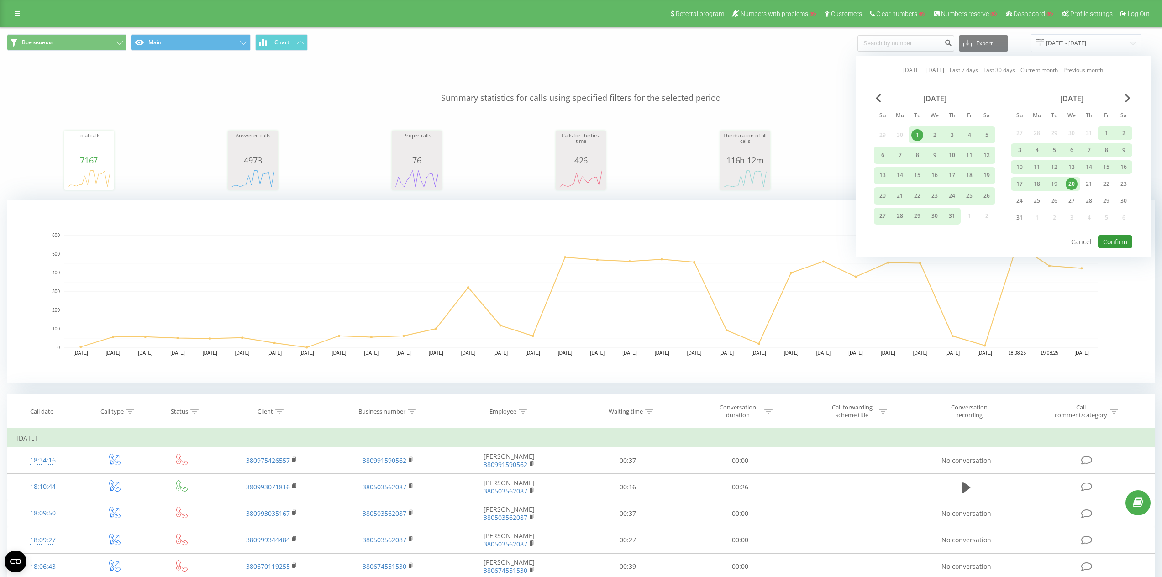
click at [1109, 238] on button "Confirm" at bounding box center [1116, 241] width 34 height 13
type input "01.07.2025 - 20.08.2025"
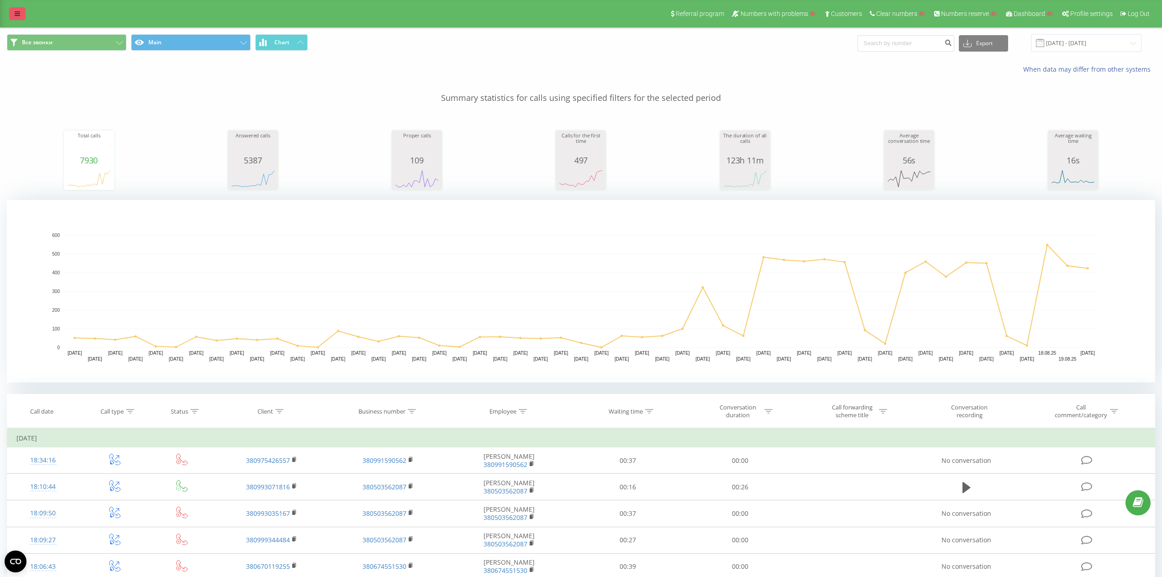
click at [13, 8] on link at bounding box center [17, 13] width 16 height 13
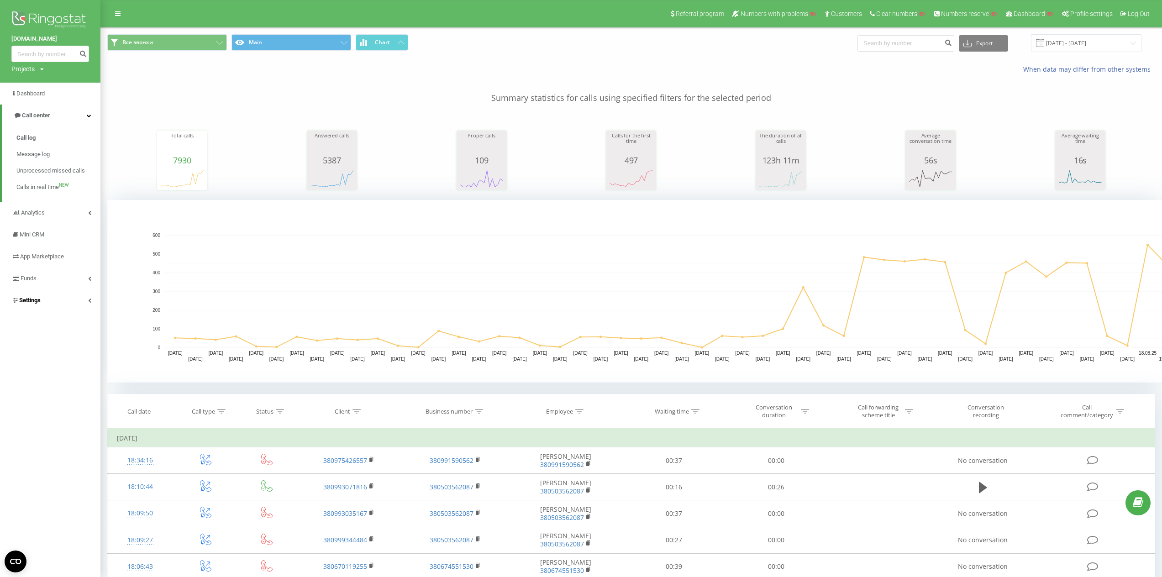
click at [53, 292] on link "Settings" at bounding box center [50, 301] width 100 height 22
click at [61, 271] on link "VirtualPBX" at bounding box center [58, 268] width 84 height 19
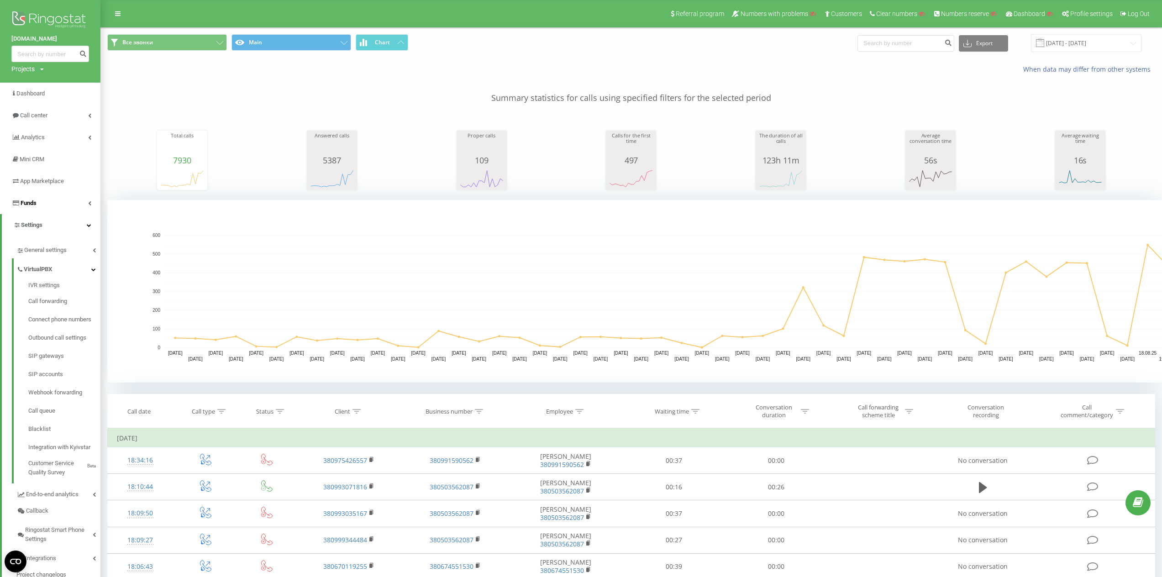
click at [47, 208] on link "Funds" at bounding box center [50, 203] width 100 height 22
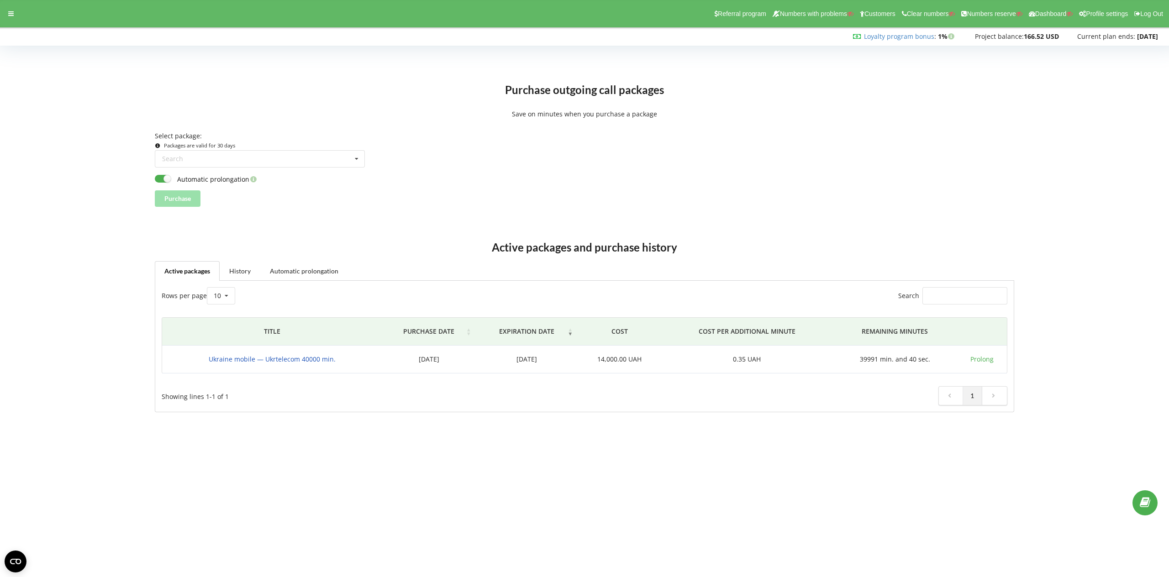
click at [609, 445] on body "Referral program Numbers with problems Customers Clear numbers Numbers reserve …" at bounding box center [584, 288] width 1169 height 577
click at [518, 516] on body "Referral program Numbers with problems Customers Clear numbers Numbers reserve …" at bounding box center [584, 288] width 1169 height 577
click at [250, 267] on link "History" at bounding box center [240, 270] width 41 height 19
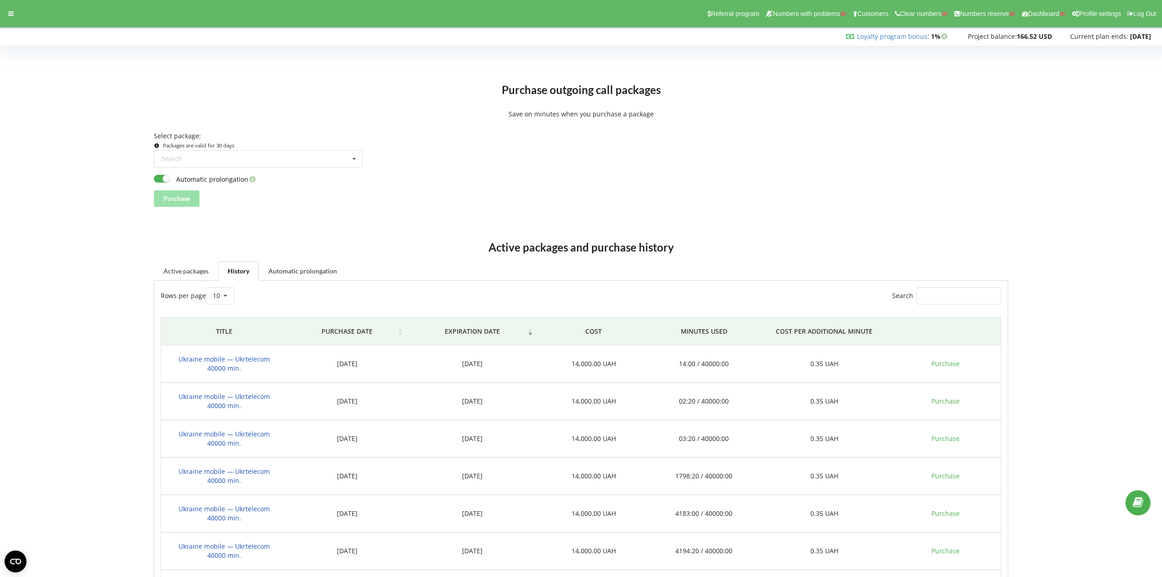
click at [177, 264] on link "Active packages" at bounding box center [186, 270] width 64 height 19
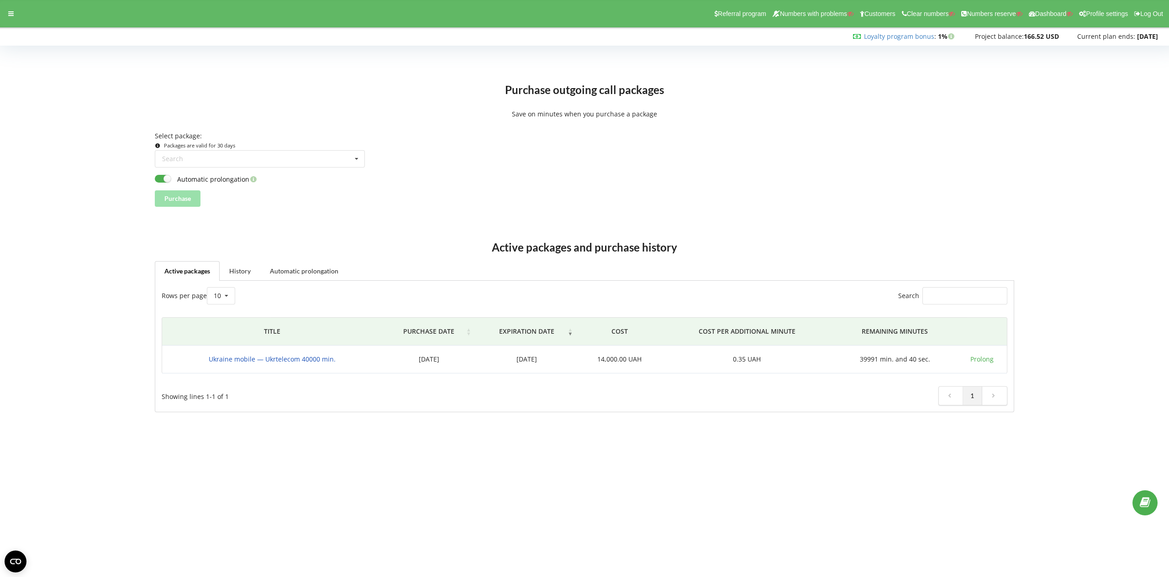
click at [177, 267] on link "Active packages" at bounding box center [187, 271] width 65 height 20
click at [14, 21] on div "Referral program Numbers with problems Customers Clear numbers Numbers reserve …" at bounding box center [585, 13] width 1182 height 27
click at [13, 19] on div at bounding box center [11, 13] width 16 height 13
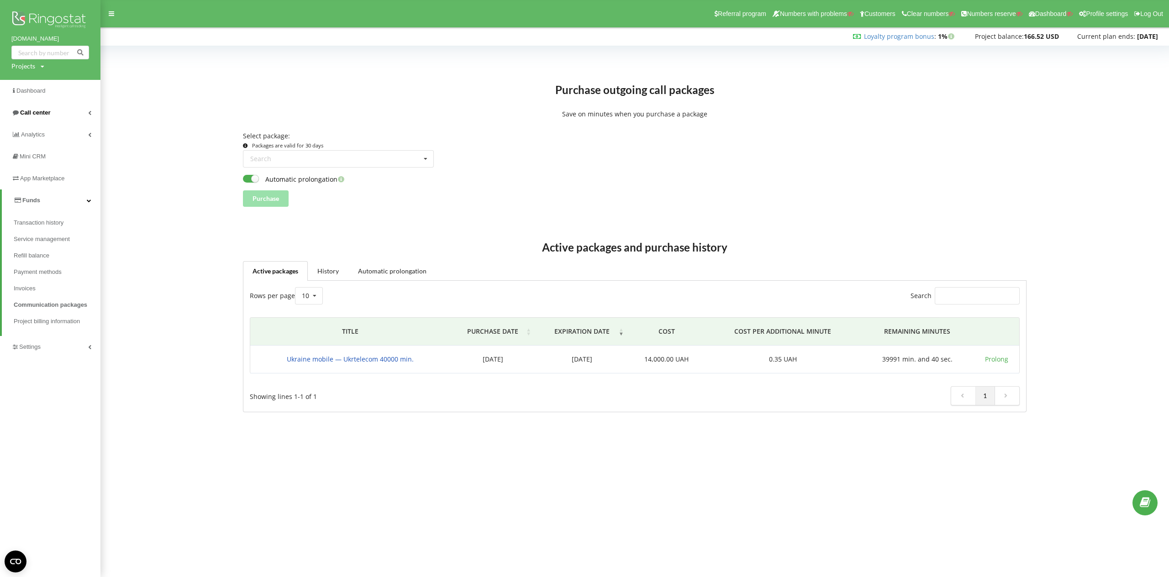
click at [48, 113] on span "Call center" at bounding box center [35, 112] width 30 height 7
click at [45, 127] on link "Call log" at bounding box center [57, 135] width 87 height 16
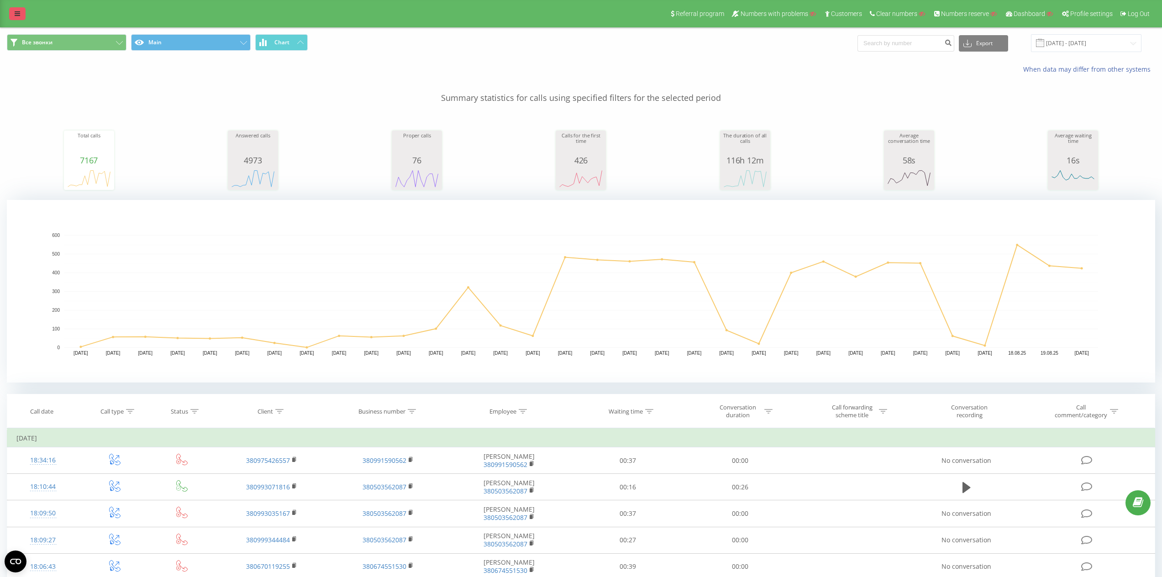
click at [23, 16] on link at bounding box center [17, 13] width 16 height 13
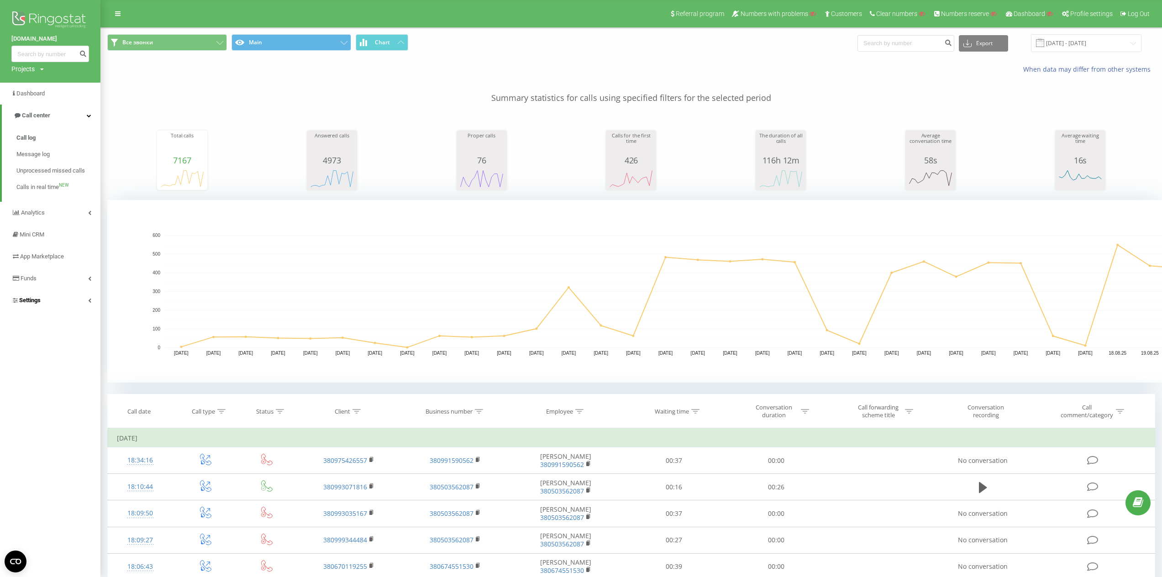
click at [40, 298] on span "Settings" at bounding box center [29, 300] width 21 height 7
click at [48, 254] on span "General settings" at bounding box center [45, 250] width 43 height 9
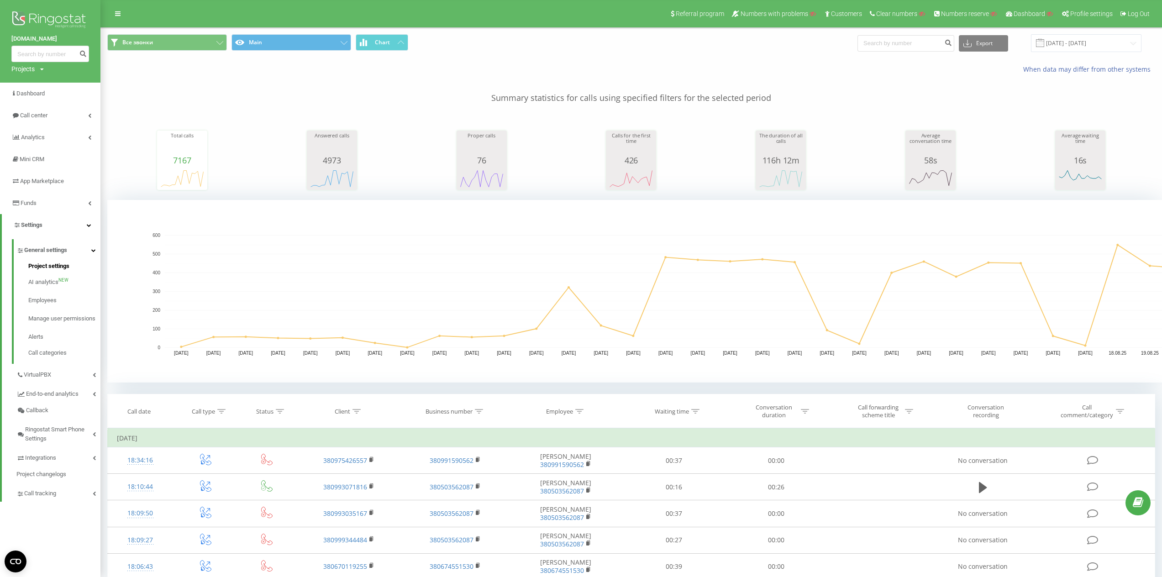
click at [48, 265] on span "Project settings" at bounding box center [48, 266] width 41 height 9
